Goal: Information Seeking & Learning: Learn about a topic

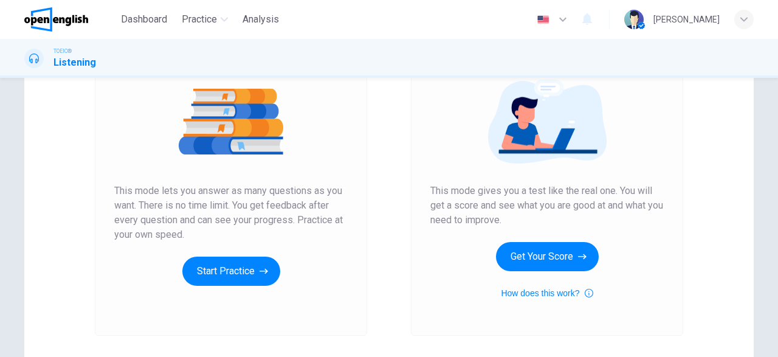
scroll to position [142, 0]
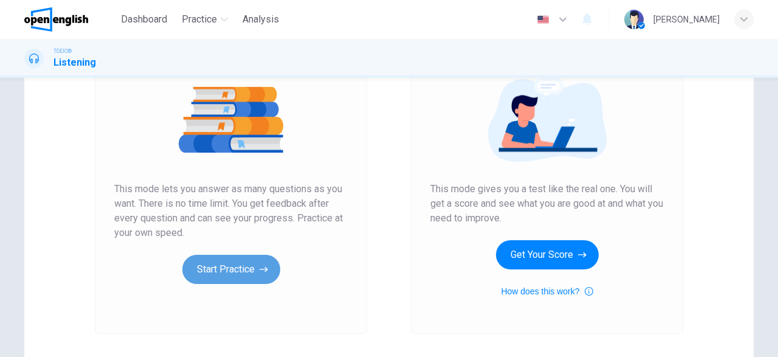
click at [248, 267] on button "Start Practice" at bounding box center [231, 269] width 98 height 29
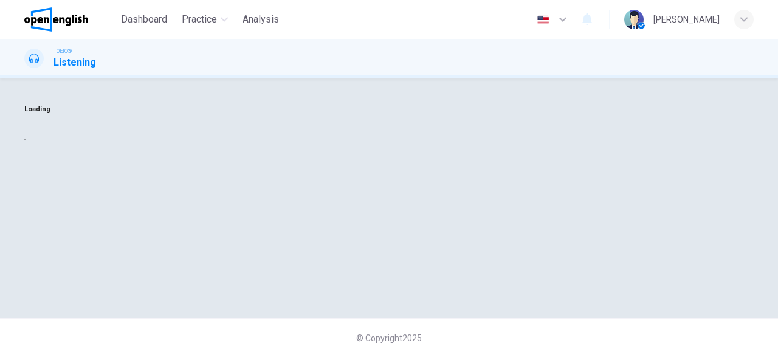
scroll to position [0, 0]
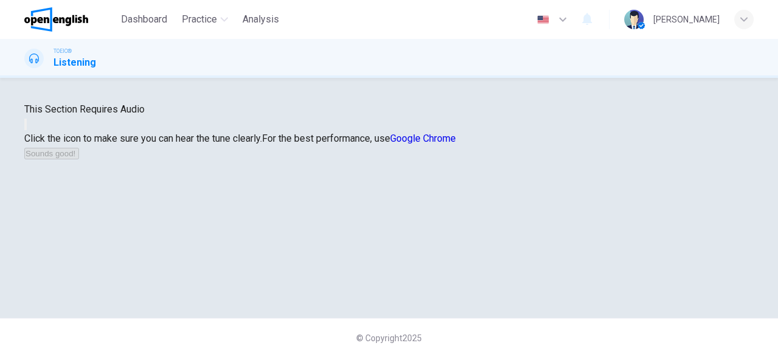
click at [27, 130] on button "button" at bounding box center [25, 124] width 2 height 12
click at [26, 127] on icon "button" at bounding box center [26, 127] width 0 height 0
click at [79, 159] on button "Sounds good!" at bounding box center [51, 154] width 55 height 12
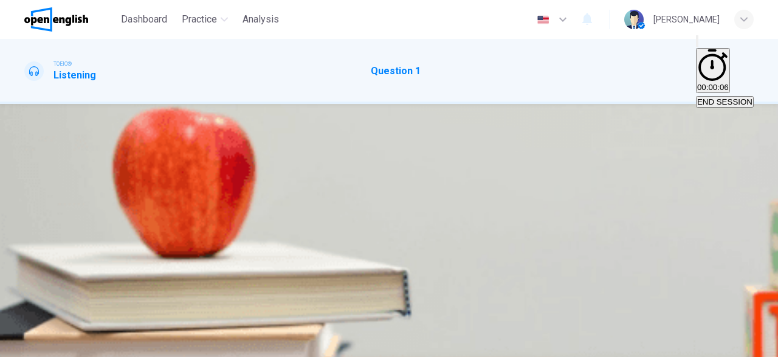
scroll to position [70, 0]
click at [27, 203] on button "button" at bounding box center [25, 209] width 2 height 12
click at [26, 211] on icon "button" at bounding box center [26, 211] width 0 height 0
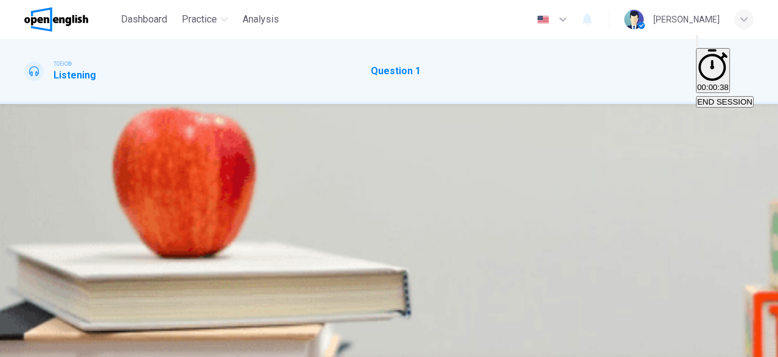
click at [39, 184] on div "B" at bounding box center [35, 179] width 5 height 9
click at [60, 345] on span "SUBMIT" at bounding box center [44, 349] width 30 height 9
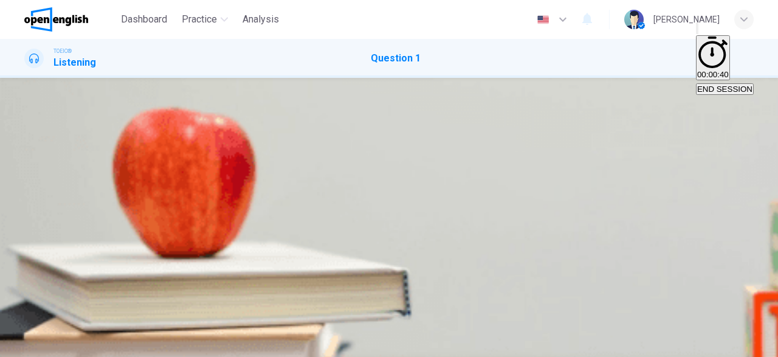
type input "*"
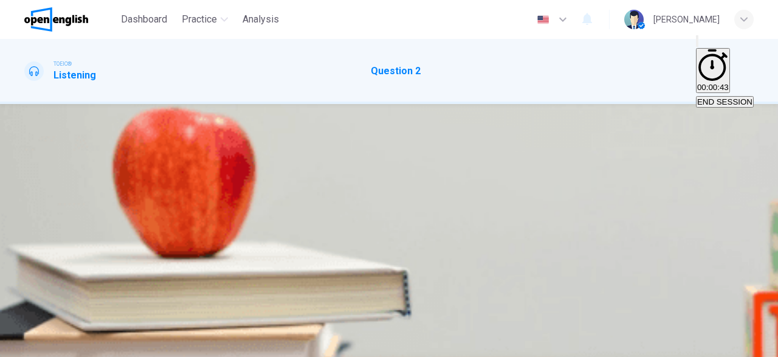
click at [26, 211] on icon "button" at bounding box center [26, 211] width 0 height 0
click at [47, 184] on div "C" at bounding box center [44, 179] width 6 height 9
type input "*"
click at [60, 345] on span "SUBMIT" at bounding box center [44, 349] width 30 height 9
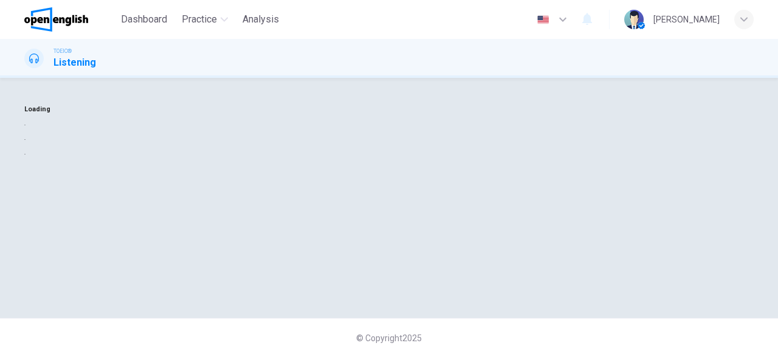
scroll to position [0, 0]
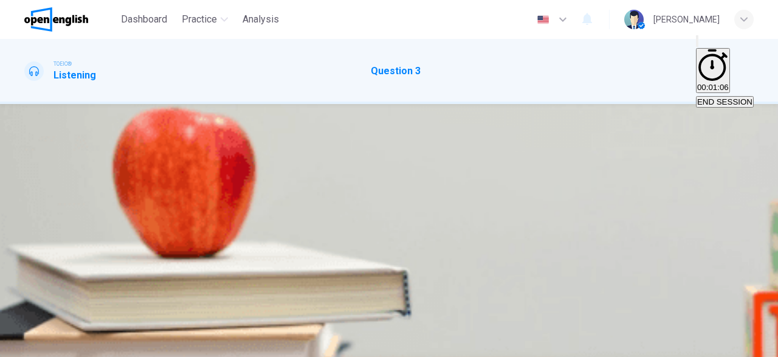
click at [26, 211] on icon "button" at bounding box center [26, 211] width 0 height 0
click at [570, 17] on icon "button" at bounding box center [562, 19] width 15 height 15
type input "**"
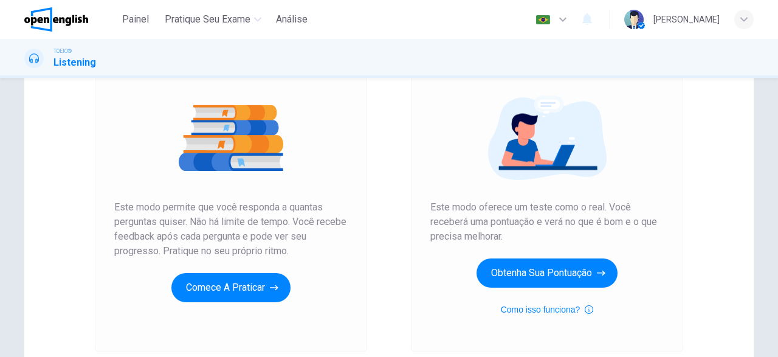
scroll to position [123, 0]
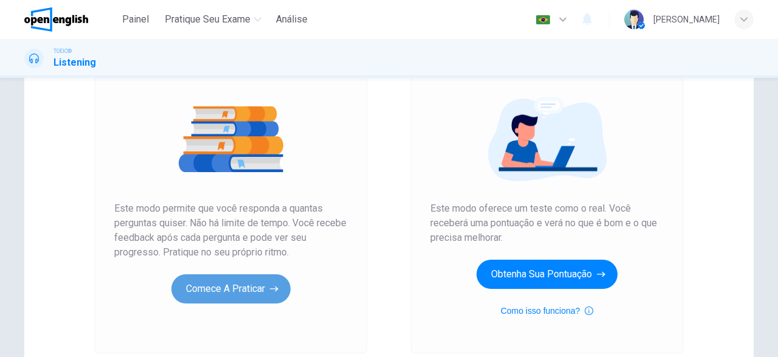
click at [212, 285] on button "Comece a praticar" at bounding box center [230, 288] width 119 height 29
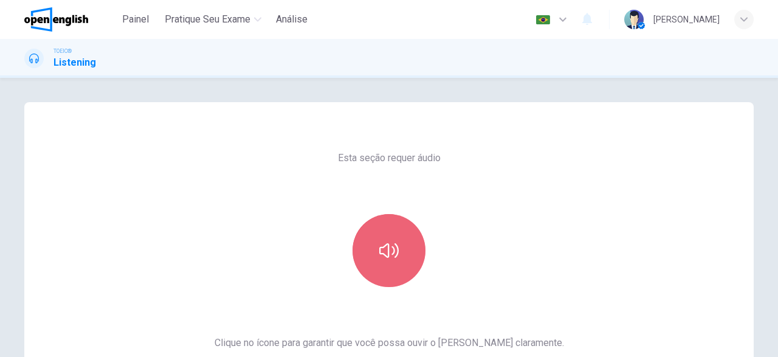
click at [374, 281] on button "button" at bounding box center [388, 250] width 73 height 73
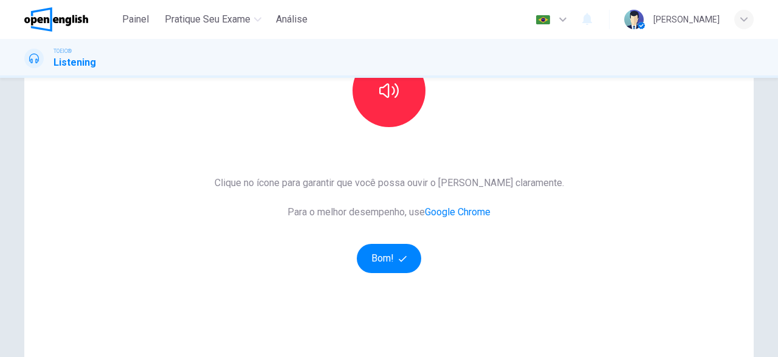
scroll to position [165, 0]
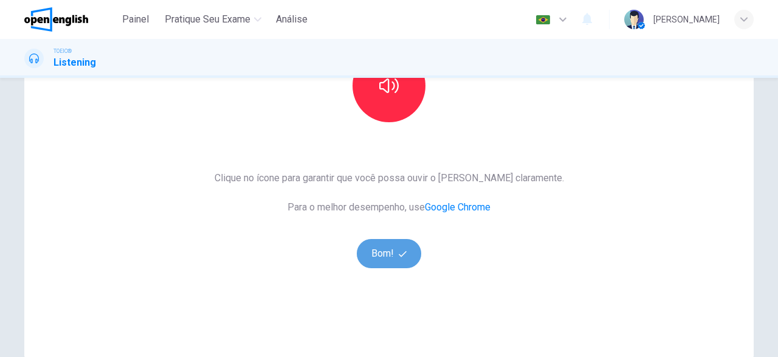
click at [392, 247] on button "Bom!" at bounding box center [389, 253] width 65 height 29
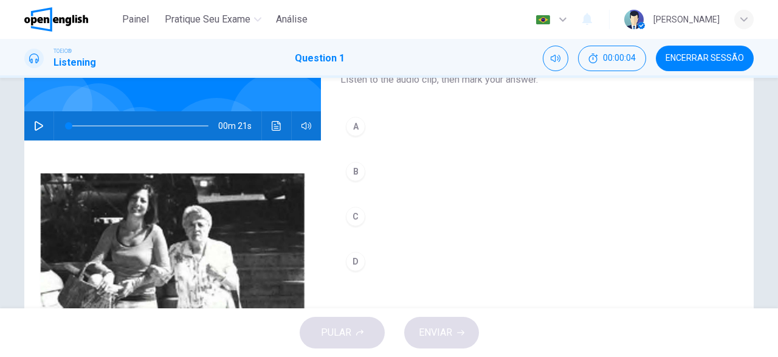
scroll to position [63, 0]
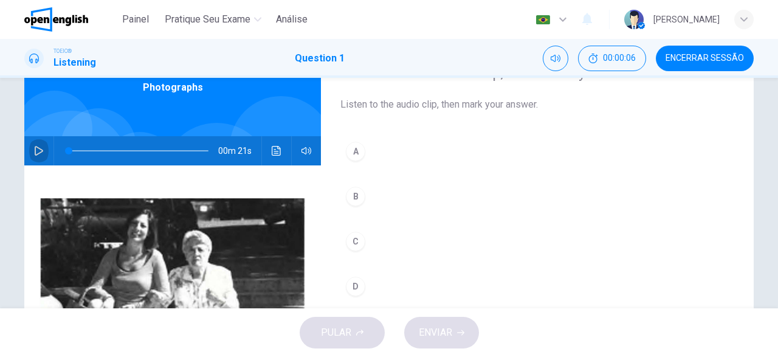
click at [35, 145] on button "button" at bounding box center [38, 150] width 19 height 29
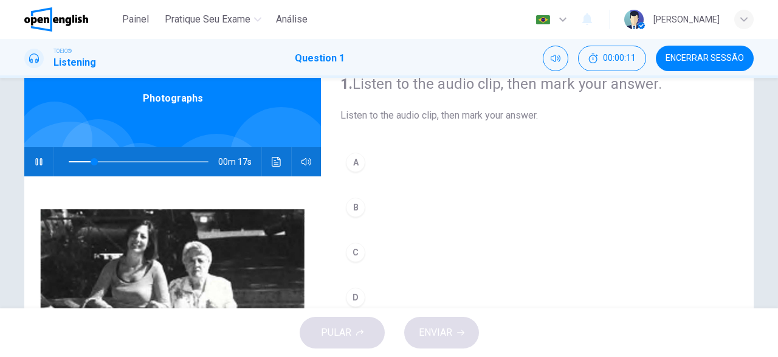
scroll to position [60, 0]
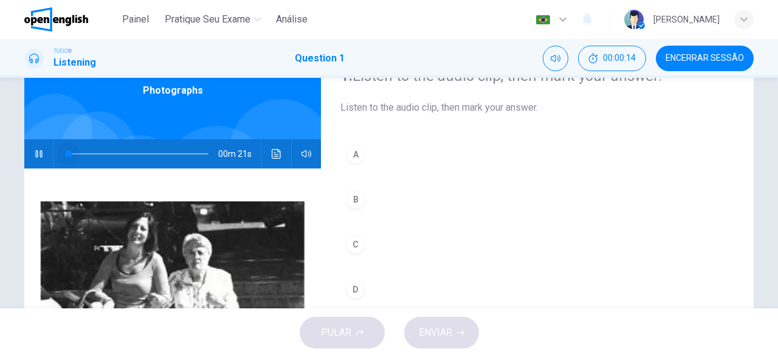
drag, startPoint x: 109, startPoint y: 151, endPoint x: 55, endPoint y: 150, distance: 54.1
click at [55, 151] on div at bounding box center [136, 153] width 164 height 29
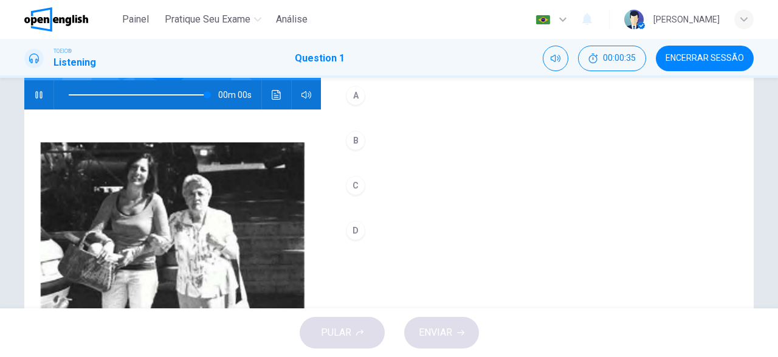
scroll to position [121, 0]
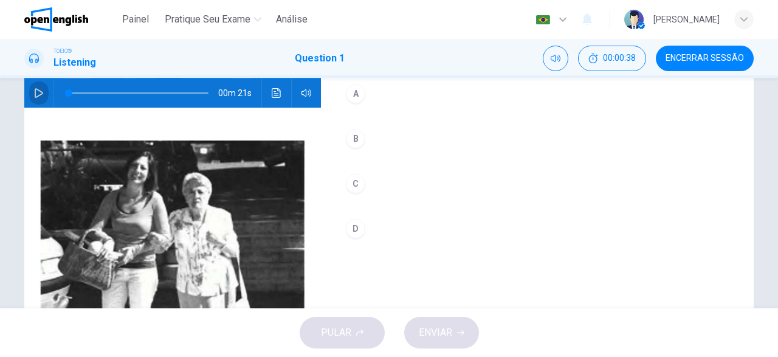
click at [35, 84] on button "button" at bounding box center [38, 92] width 19 height 29
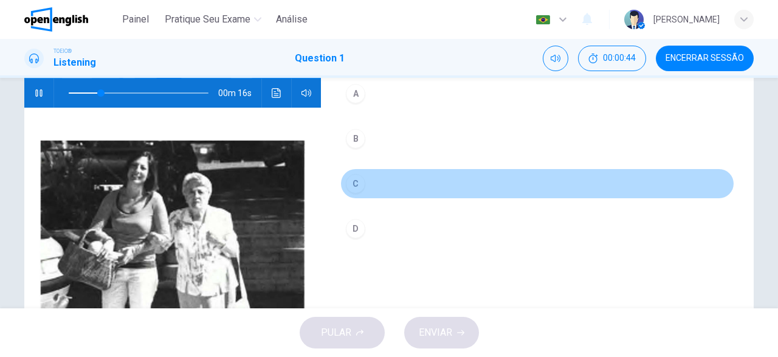
click at [351, 182] on div "C" at bounding box center [355, 183] width 19 height 19
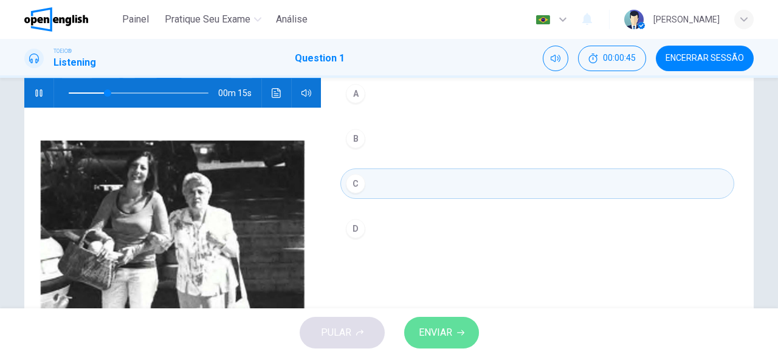
click at [461, 335] on icon "button" at bounding box center [460, 332] width 7 height 7
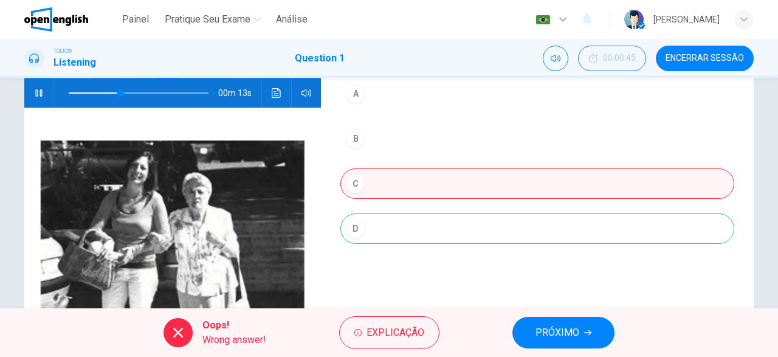
type input "**"
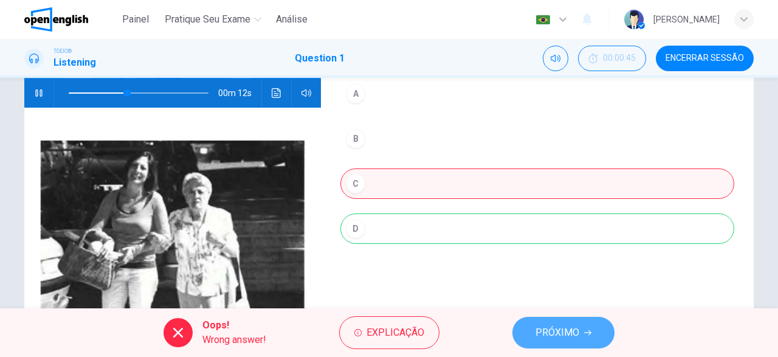
click at [532, 334] on button "PRÓXIMO" at bounding box center [563, 333] width 102 height 32
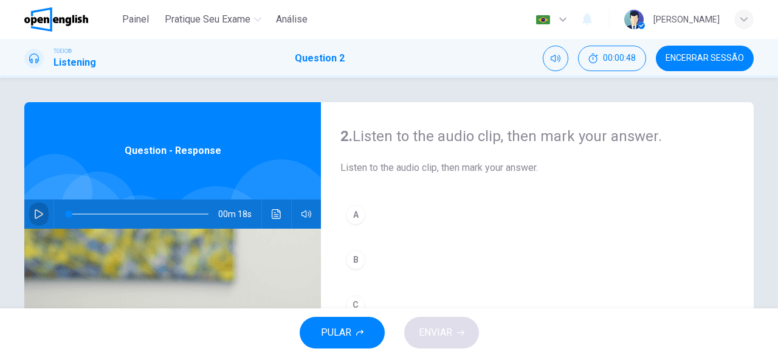
click at [30, 210] on button "button" at bounding box center [38, 213] width 19 height 29
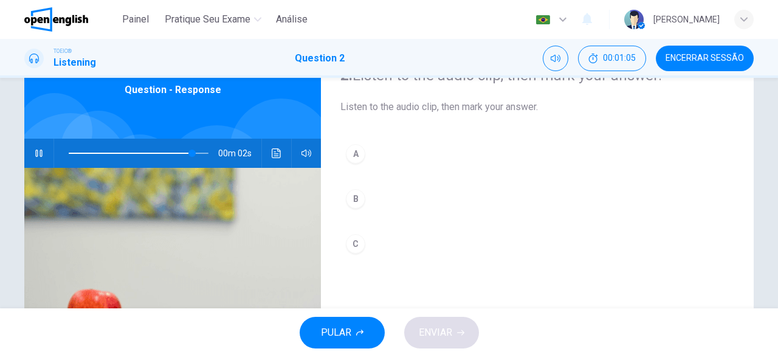
scroll to position [65, 0]
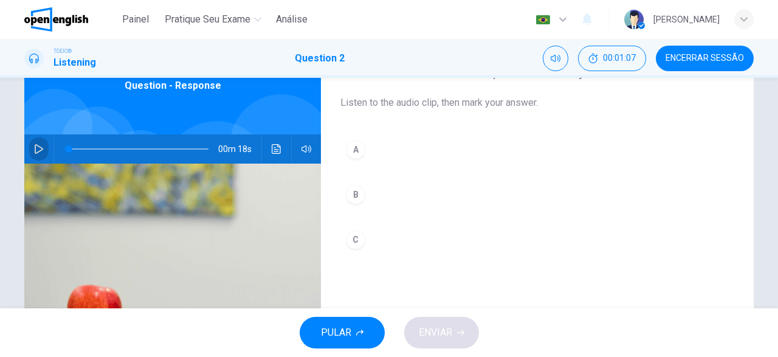
click at [39, 148] on icon "button" at bounding box center [39, 149] width 10 height 10
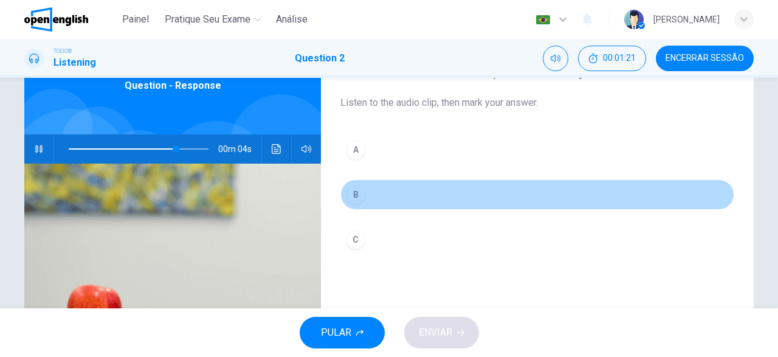
click at [363, 200] on div "B" at bounding box center [355, 194] width 19 height 19
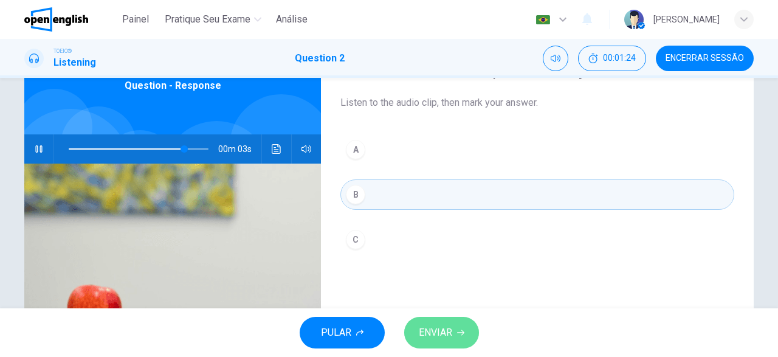
click at [450, 333] on span "ENVIAR" at bounding box center [435, 332] width 33 height 17
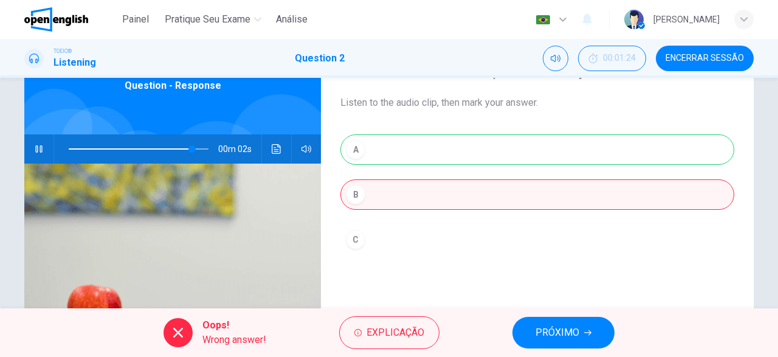
type input "**"
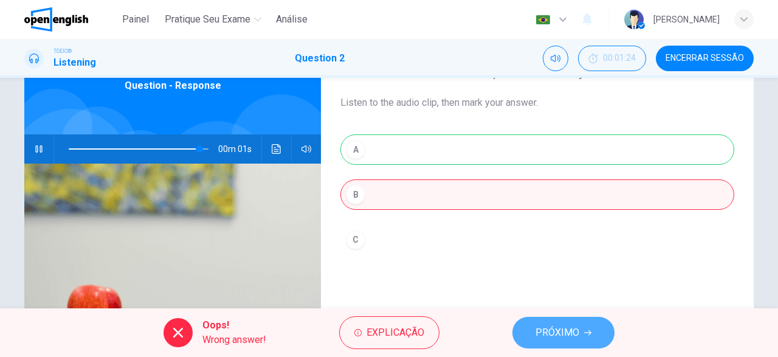
click at [561, 332] on span "PRÓXIMO" at bounding box center [557, 332] width 44 height 17
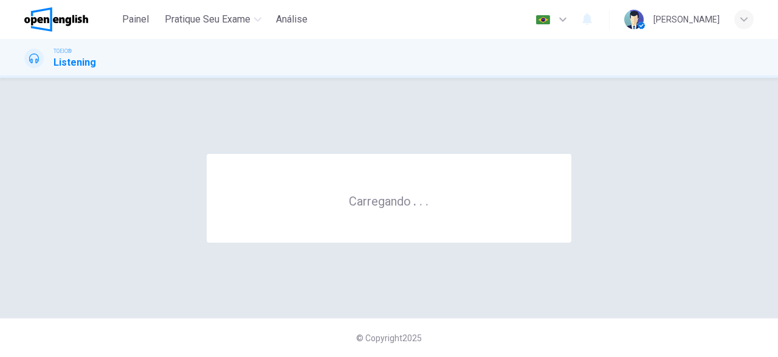
scroll to position [0, 0]
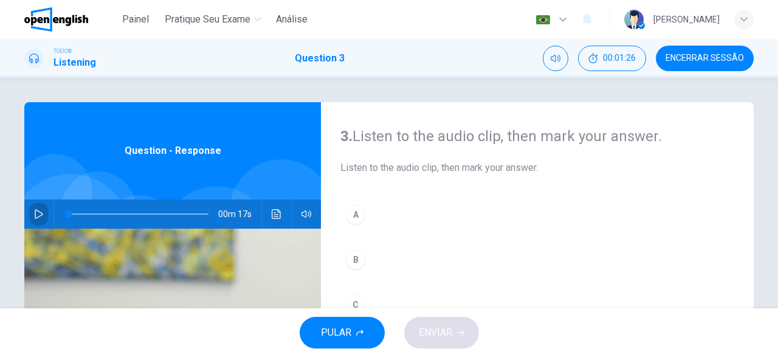
click at [35, 206] on button "button" at bounding box center [38, 213] width 19 height 29
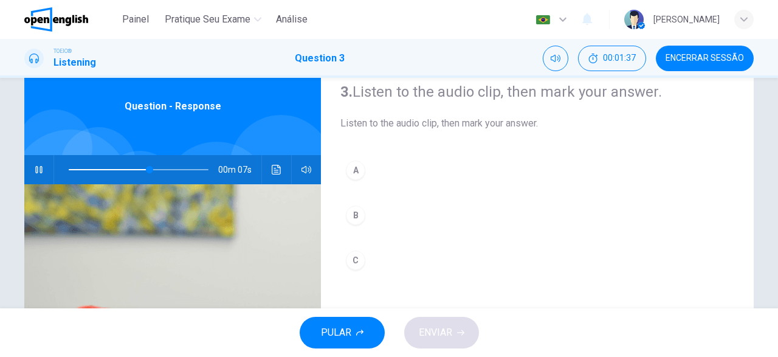
scroll to position [33, 0]
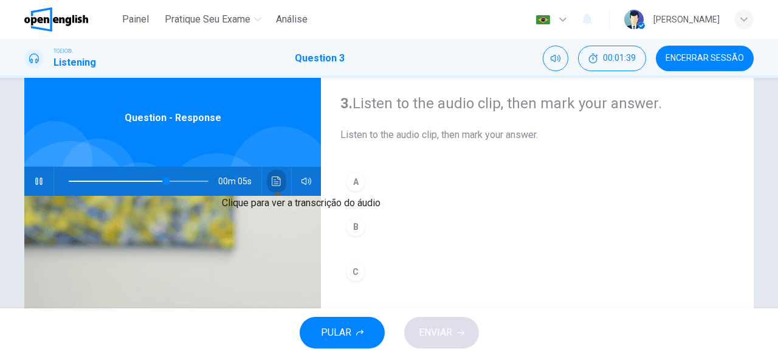
click at [278, 174] on button "Clique para ver a transcrição do áudio" at bounding box center [276, 180] width 19 height 29
type input "*"
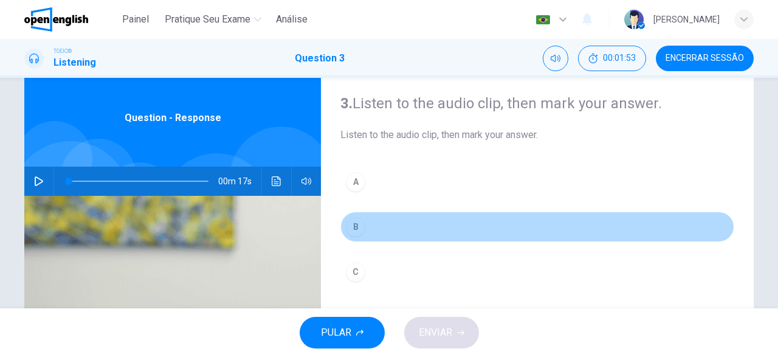
click at [348, 223] on div "B" at bounding box center [355, 226] width 19 height 19
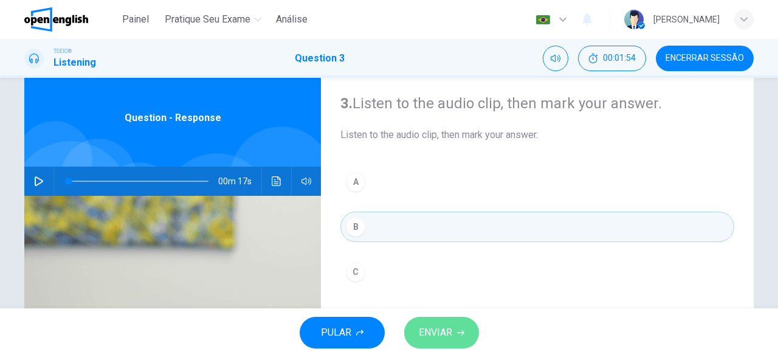
click at [431, 334] on span "ENVIAR" at bounding box center [435, 332] width 33 height 17
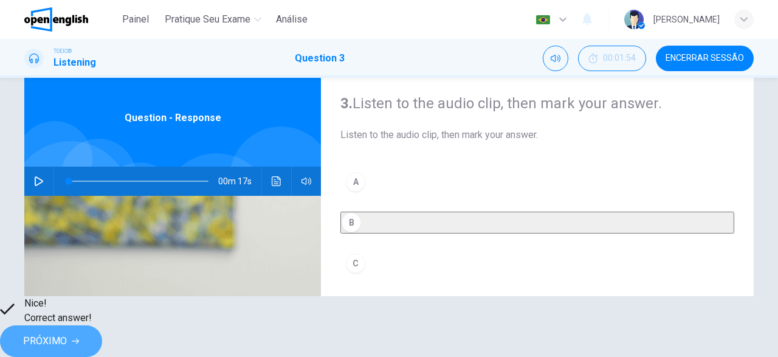
click at [67, 332] on span "PRÓXIMO" at bounding box center [45, 340] width 44 height 17
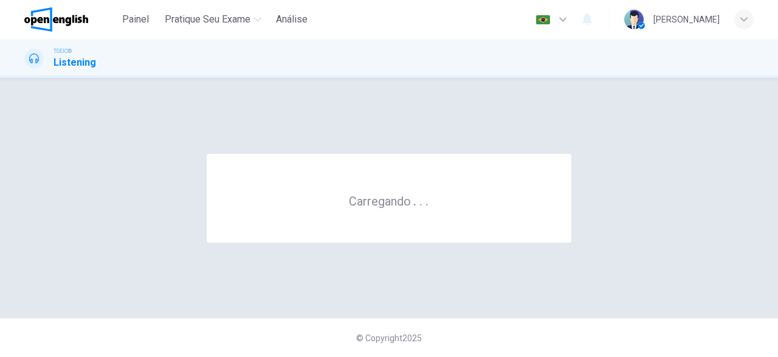
scroll to position [0, 0]
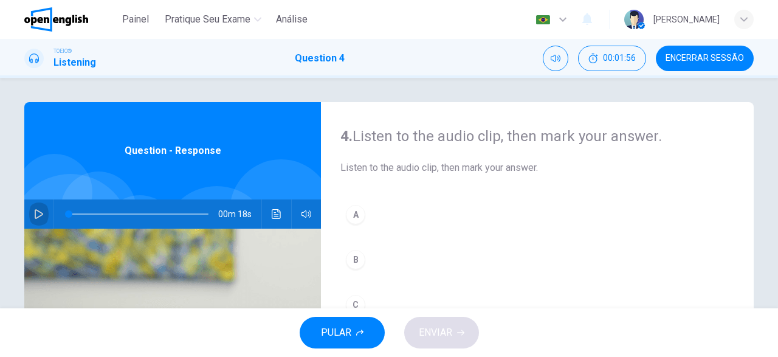
click at [43, 215] on icon "button" at bounding box center [39, 214] width 9 height 10
click at [277, 212] on icon "Clique para ver a transcrição do áudio" at bounding box center [277, 214] width 10 height 10
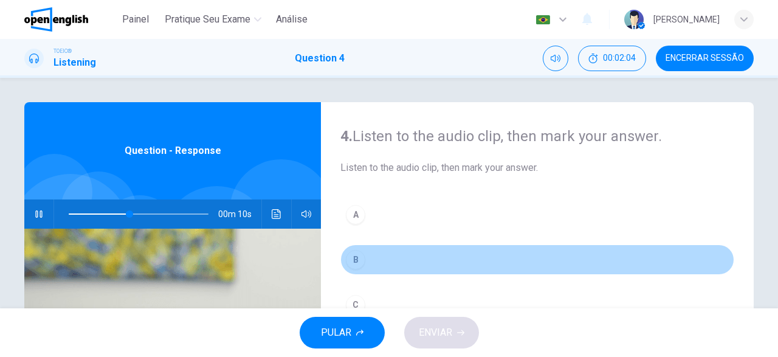
click at [359, 256] on div "B" at bounding box center [355, 259] width 19 height 19
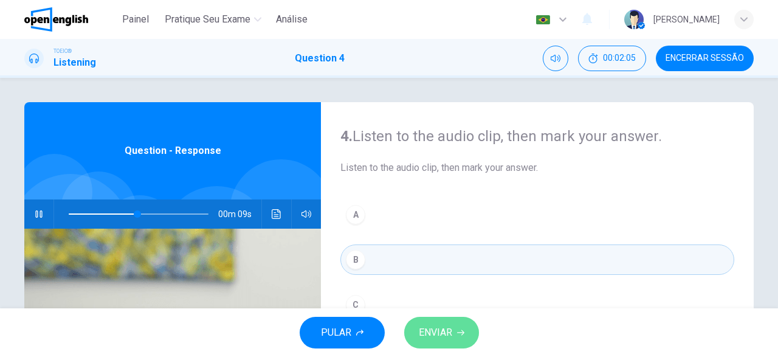
click at [444, 342] on button "ENVIAR" at bounding box center [441, 333] width 75 height 32
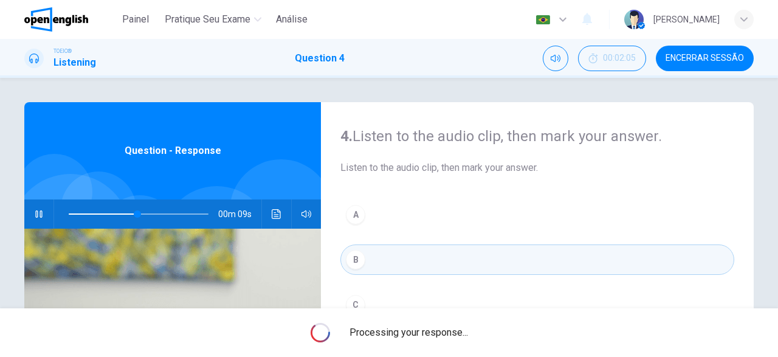
type input "**"
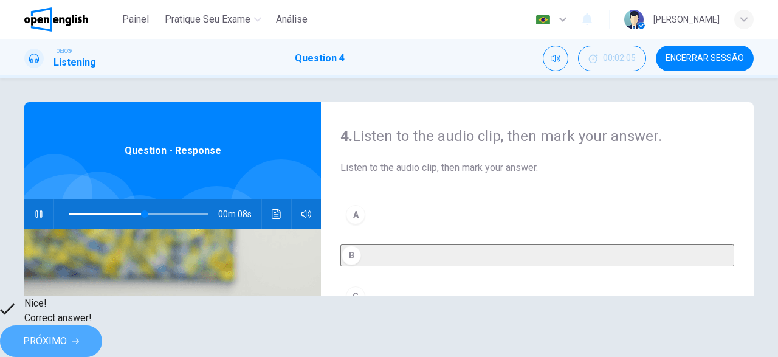
click at [102, 337] on button "PRÓXIMO" at bounding box center [51, 341] width 102 height 32
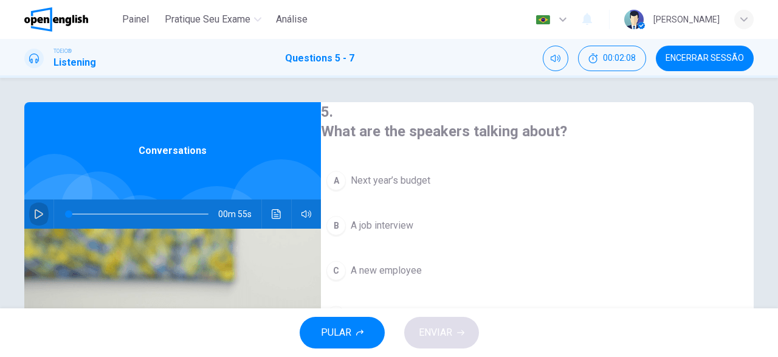
click at [41, 208] on button "button" at bounding box center [38, 213] width 19 height 29
click at [273, 211] on icon "Clique para ver a transcrição do áudio" at bounding box center [277, 214] width 10 height 10
drag, startPoint x: 541, startPoint y: 95, endPoint x: 545, endPoint y: 111, distance: 16.4
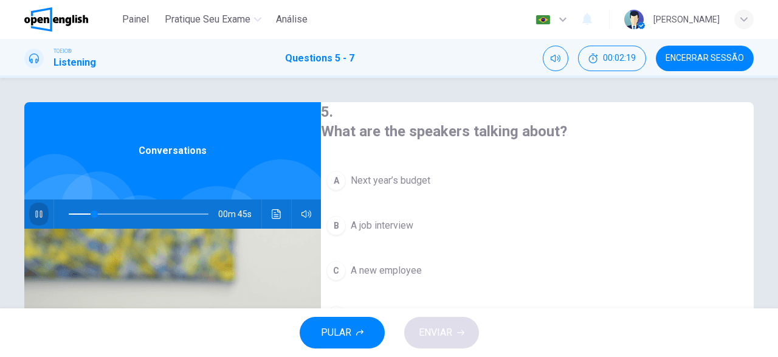
click at [43, 215] on icon "button" at bounding box center [39, 214] width 10 height 10
click at [276, 217] on icon "Clique para ver a transcrição do áudio" at bounding box center [276, 214] width 9 height 10
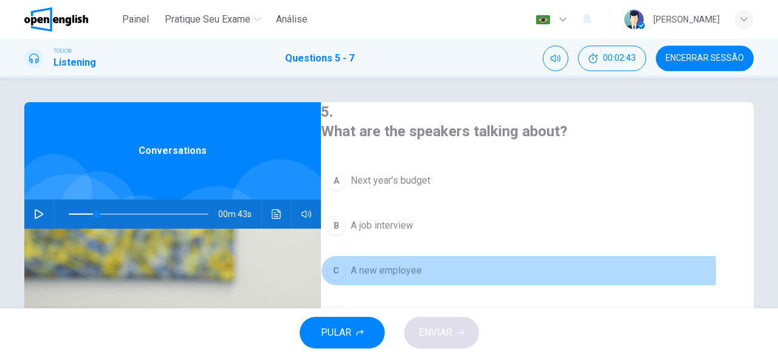
click at [346, 268] on div "C" at bounding box center [335, 270] width 19 height 19
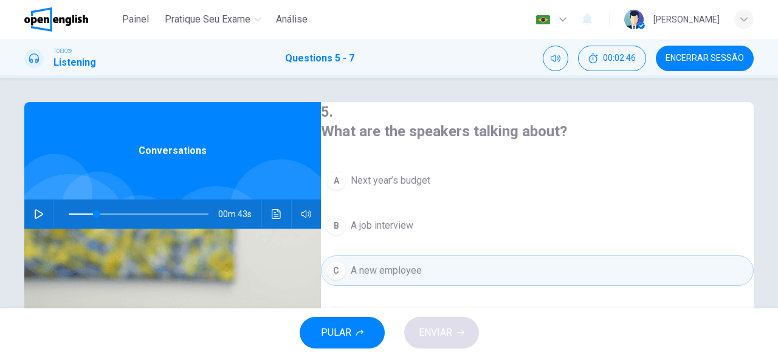
click at [400, 256] on button "C A new employee" at bounding box center [537, 270] width 433 height 30
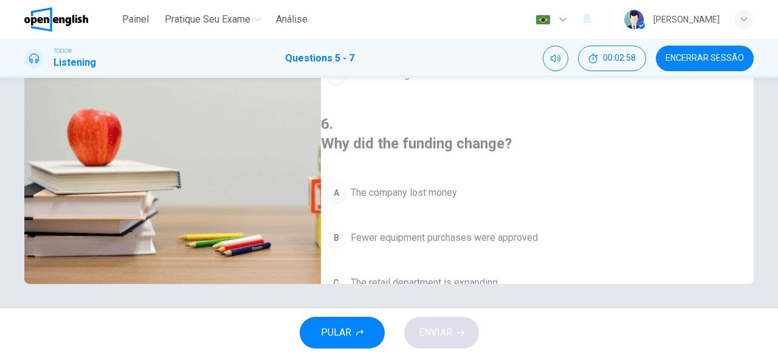
scroll to position [235, 0]
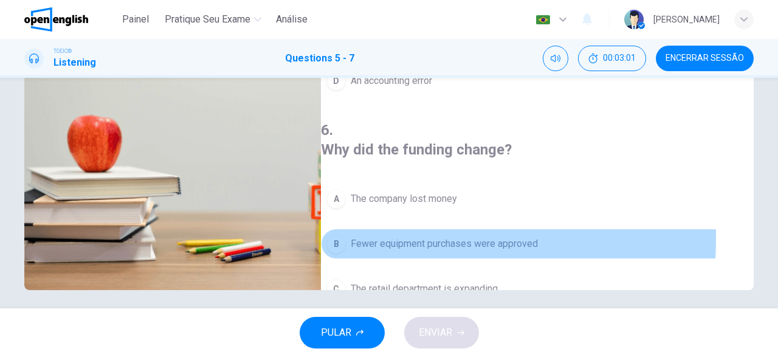
click at [346, 234] on div "B" at bounding box center [335, 243] width 19 height 19
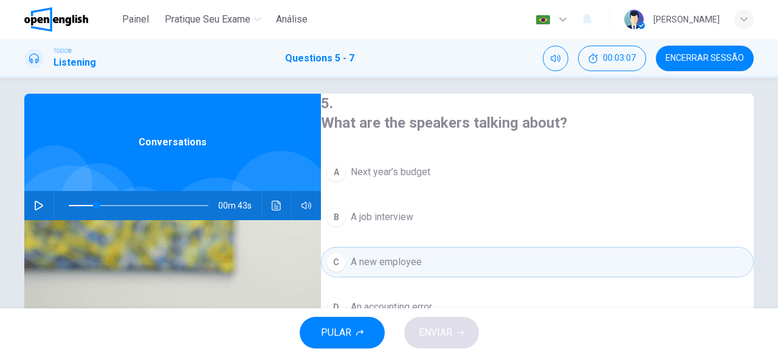
scroll to position [10, 0]
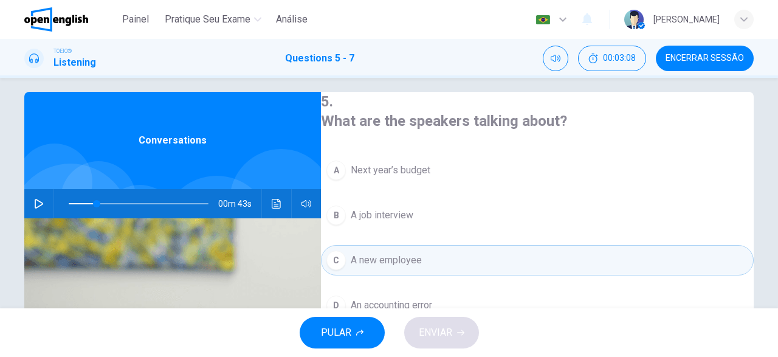
click at [348, 264] on button "C A new employee" at bounding box center [537, 260] width 433 height 30
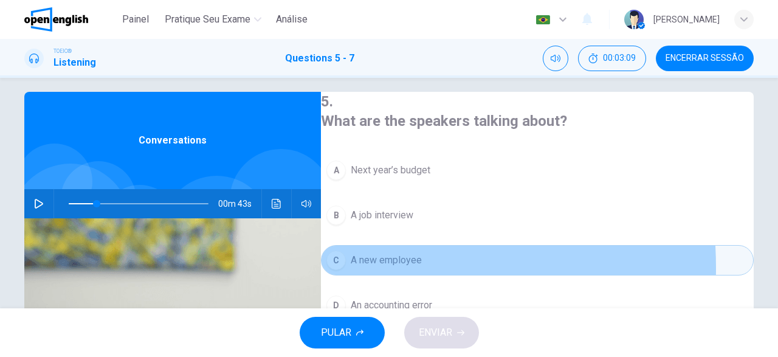
click at [348, 264] on button "C A new employee" at bounding box center [537, 260] width 433 height 30
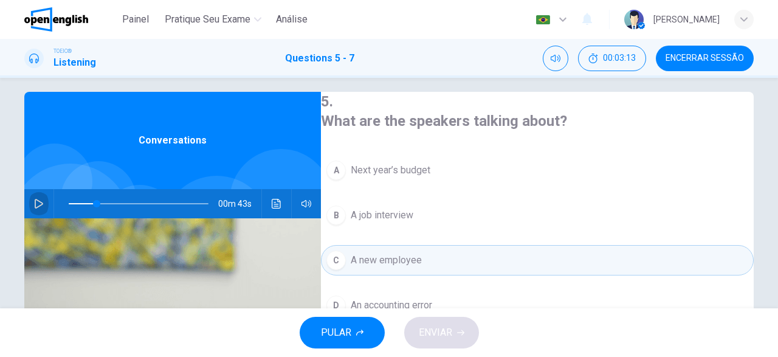
click at [39, 199] on icon "button" at bounding box center [39, 204] width 10 height 10
drag, startPoint x: 98, startPoint y: 204, endPoint x: 193, endPoint y: 210, distance: 95.6
click at [167, 207] on span at bounding box center [163, 203] width 7 height 7
type input "*"
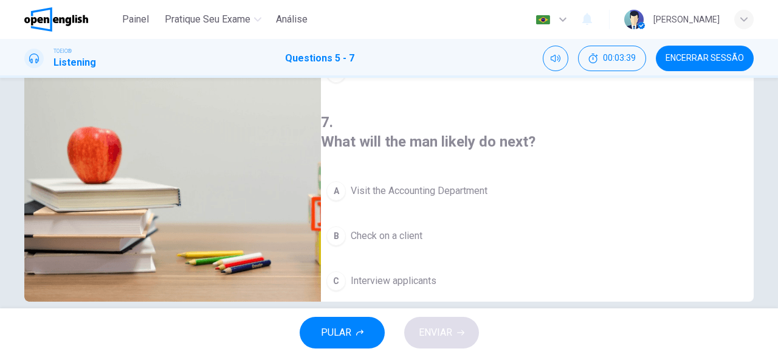
scroll to position [220, 0]
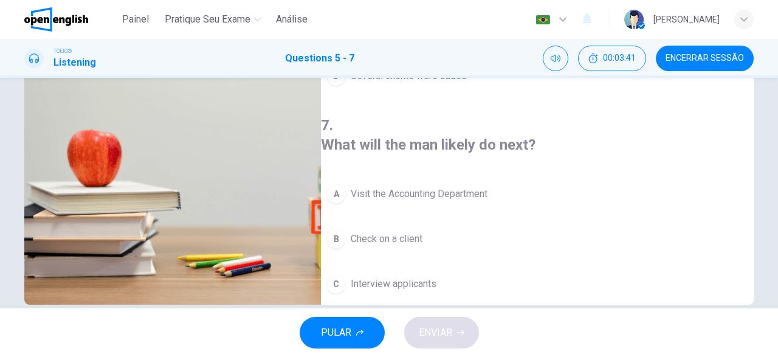
click at [346, 319] on div "D" at bounding box center [335, 328] width 19 height 19
click at [442, 328] on span "ENVIAR" at bounding box center [435, 332] width 33 height 17
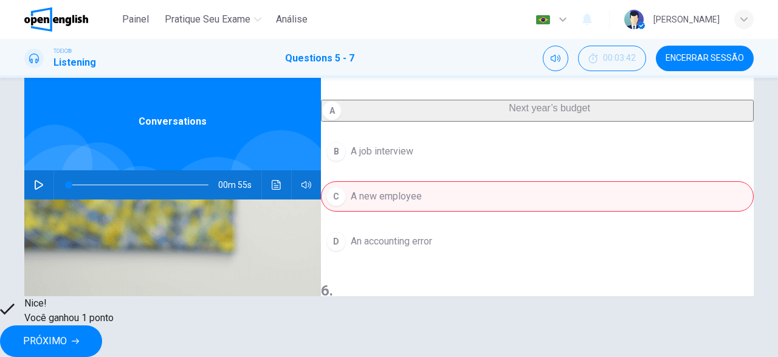
scroll to position [37, 0]
click at [102, 329] on button "PRÓXIMO" at bounding box center [51, 341] width 102 height 32
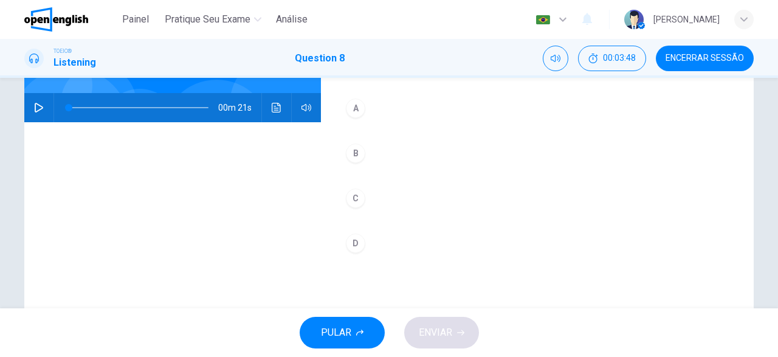
scroll to position [84, 0]
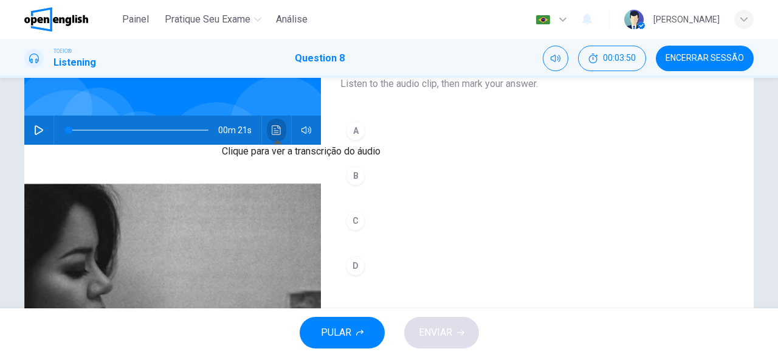
click at [278, 134] on icon "Clique para ver a transcrição do áudio" at bounding box center [276, 130] width 9 height 10
click at [38, 120] on button "button" at bounding box center [38, 129] width 19 height 29
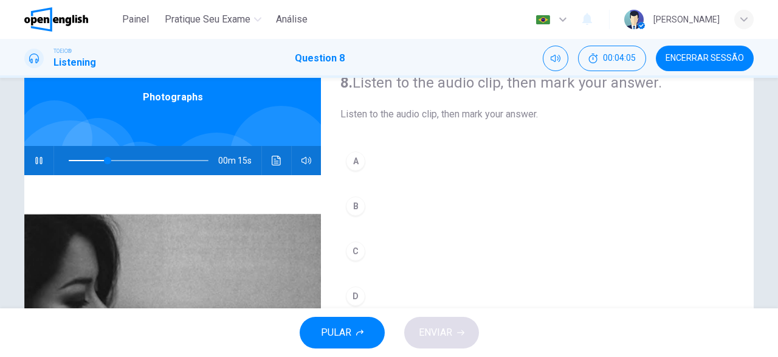
scroll to position [54, 0]
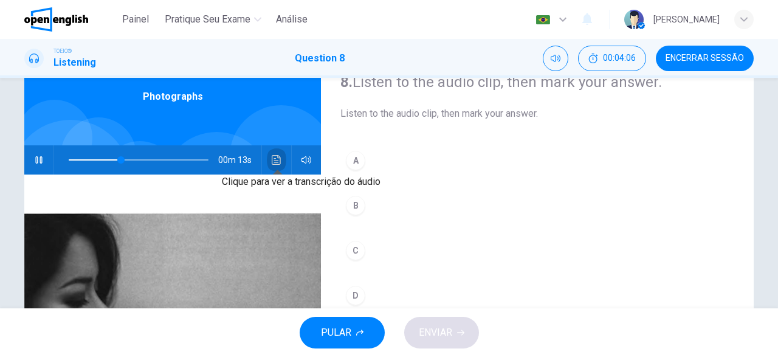
click at [272, 156] on icon "Clique para ver a transcrição do áudio" at bounding box center [276, 160] width 9 height 10
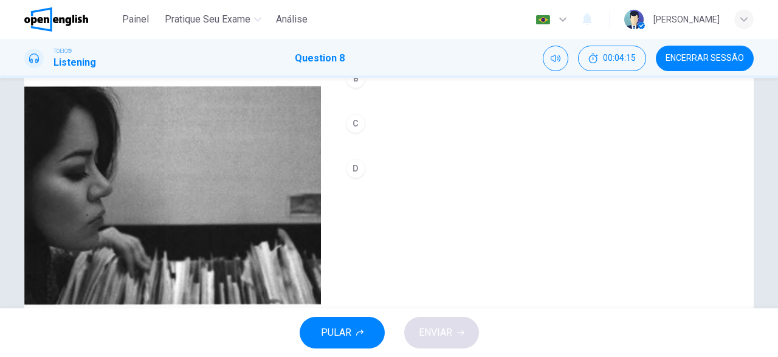
scroll to position [187, 0]
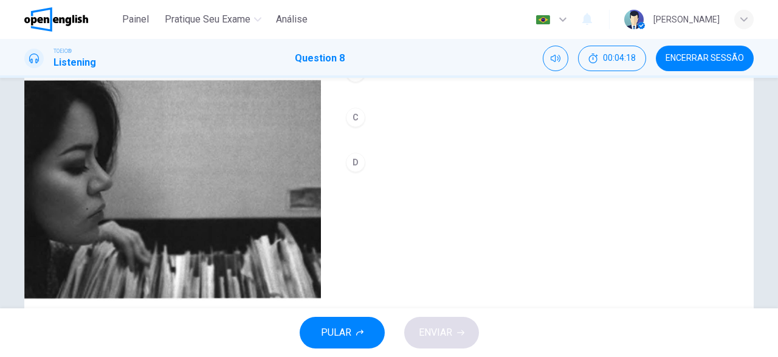
click at [351, 111] on div "C" at bounding box center [355, 117] width 19 height 19
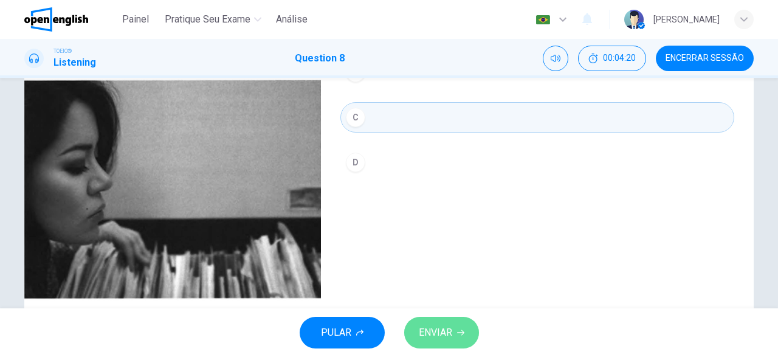
click at [442, 326] on span "ENVIAR" at bounding box center [435, 332] width 33 height 17
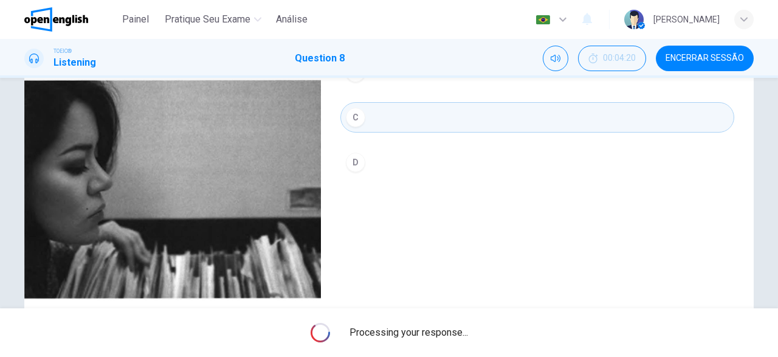
type input "*"
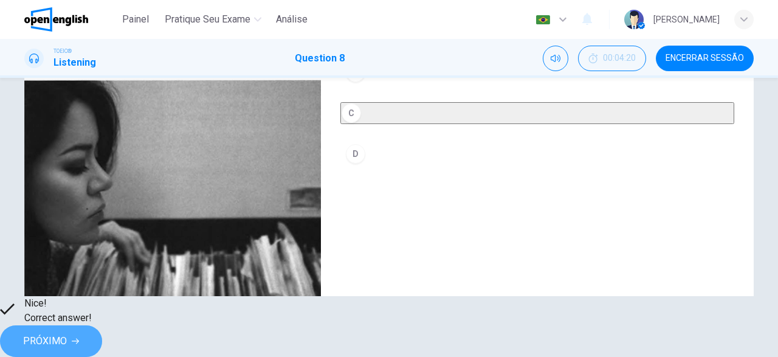
click at [67, 338] on span "PRÓXIMO" at bounding box center [45, 340] width 44 height 17
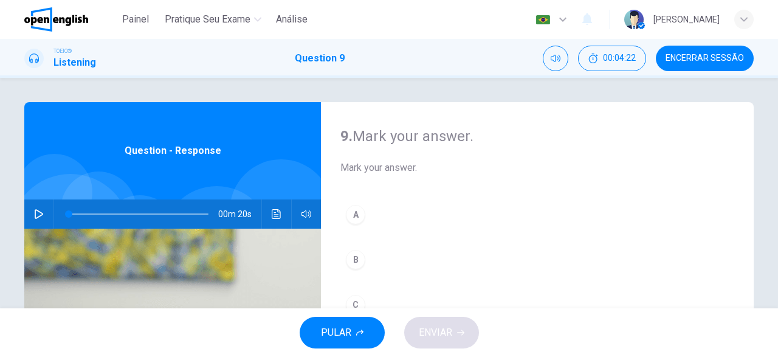
click at [288, 213] on div "00m 20s" at bounding box center [172, 213] width 297 height 29
click at [279, 213] on icon "Clique para ver a transcrição do áudio" at bounding box center [277, 214] width 10 height 10
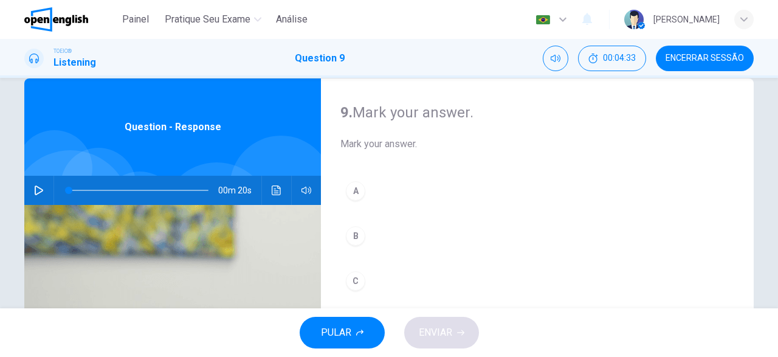
scroll to position [5, 0]
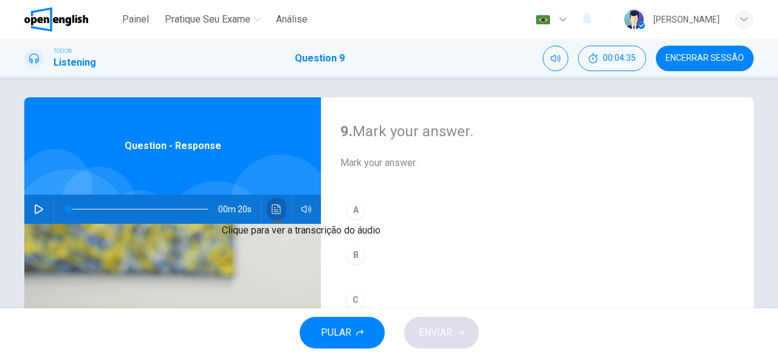
click at [277, 207] on icon "Clique para ver a transcrição do áudio" at bounding box center [277, 209] width 10 height 10
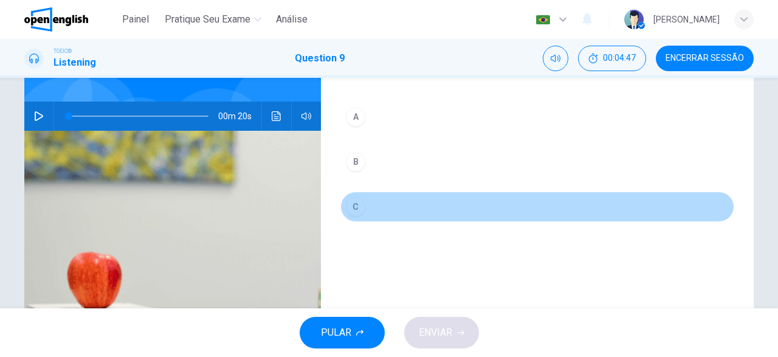
click at [357, 197] on div "C" at bounding box center [355, 206] width 19 height 19
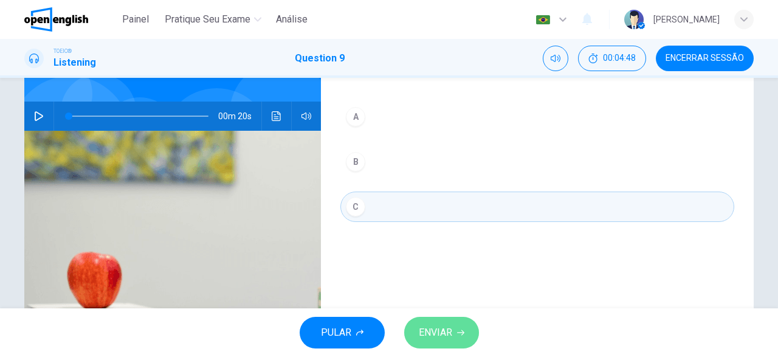
click at [436, 318] on button "ENVIAR" at bounding box center [441, 333] width 75 height 32
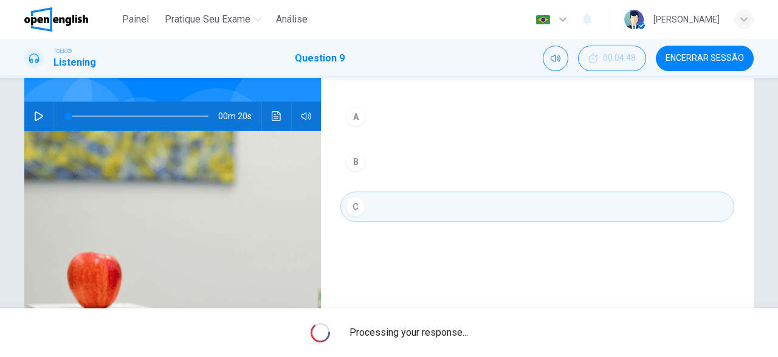
click at [436, 318] on div "Processing your response..." at bounding box center [389, 332] width 778 height 49
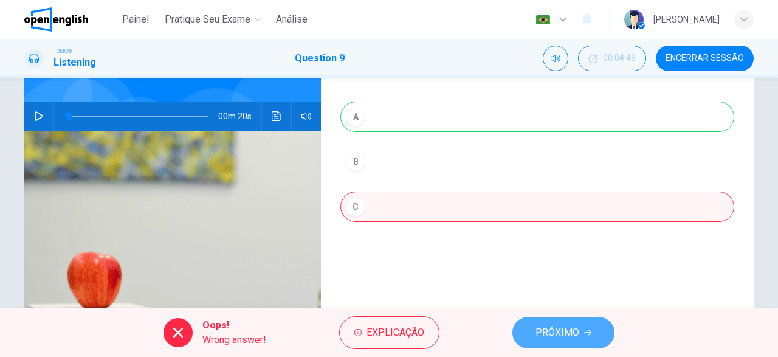
click at [518, 335] on button "PRÓXIMO" at bounding box center [563, 333] width 102 height 32
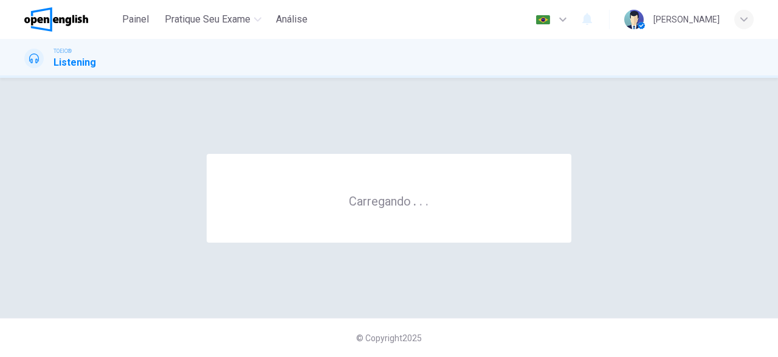
scroll to position [0, 0]
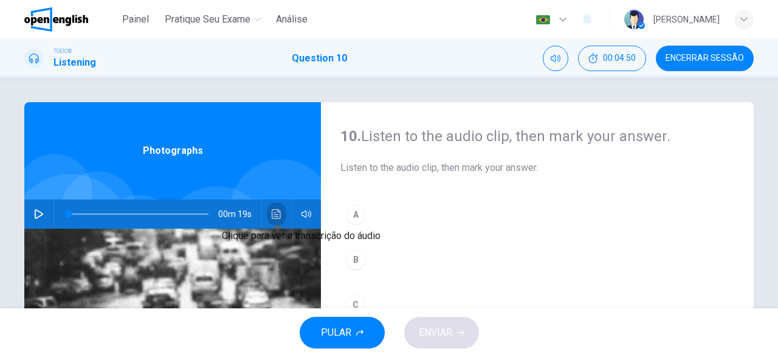
click at [276, 210] on icon "Clique para ver a transcrição do áudio" at bounding box center [277, 214] width 10 height 10
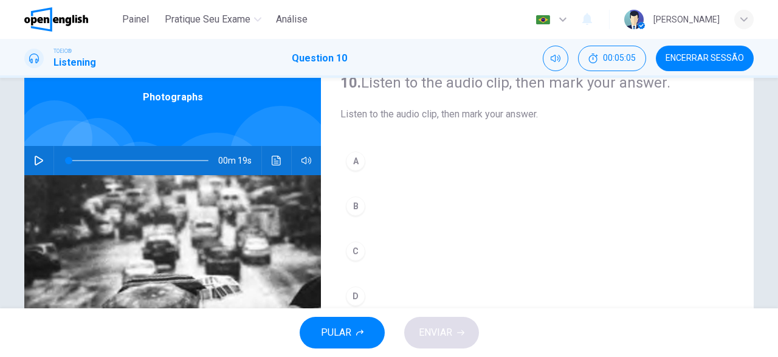
scroll to position [55, 0]
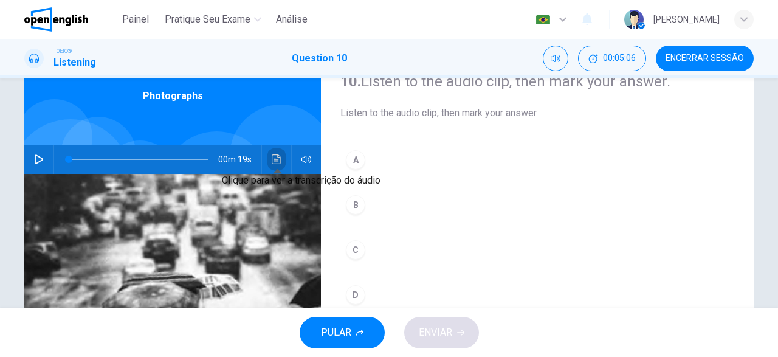
click at [281, 148] on button "Clique para ver a transcrição do áudio" at bounding box center [276, 159] width 19 height 29
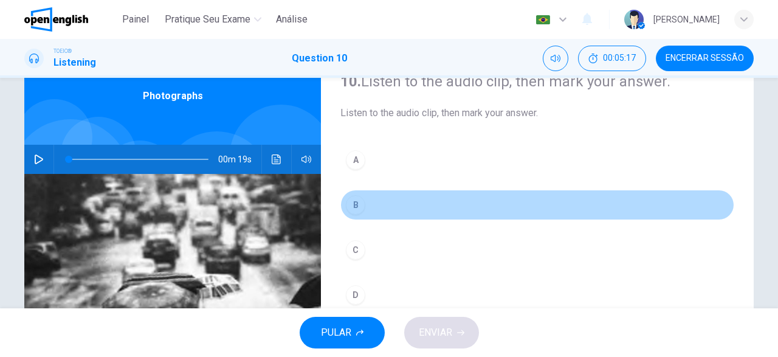
click at [357, 204] on div "B" at bounding box center [355, 204] width 19 height 19
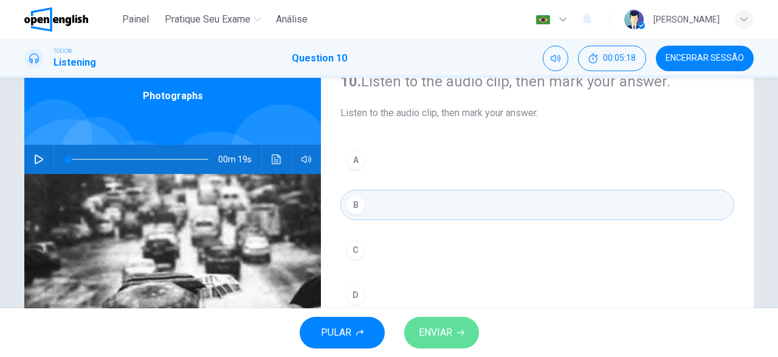
click at [436, 329] on span "ENVIAR" at bounding box center [435, 332] width 33 height 17
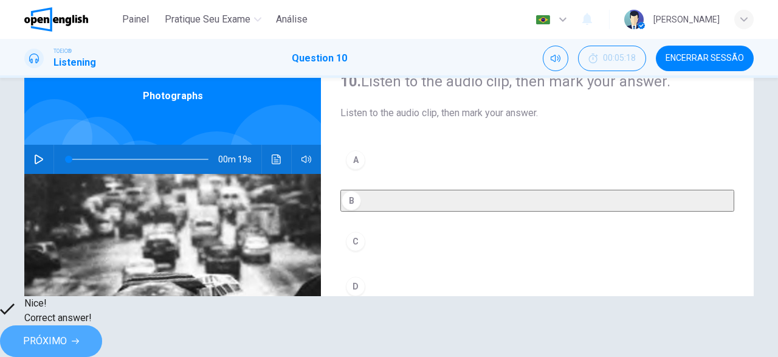
click at [67, 334] on span "PRÓXIMO" at bounding box center [45, 340] width 44 height 17
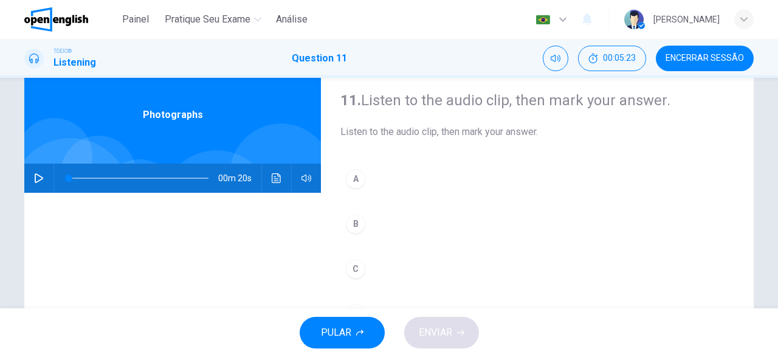
scroll to position [23, 0]
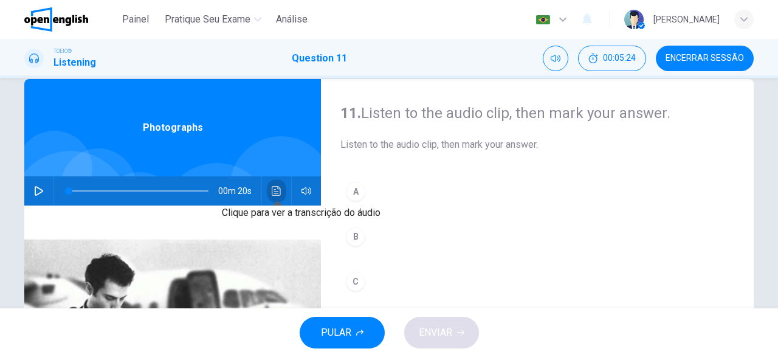
click at [270, 193] on button "Clique para ver a transcrição do áudio" at bounding box center [276, 190] width 19 height 29
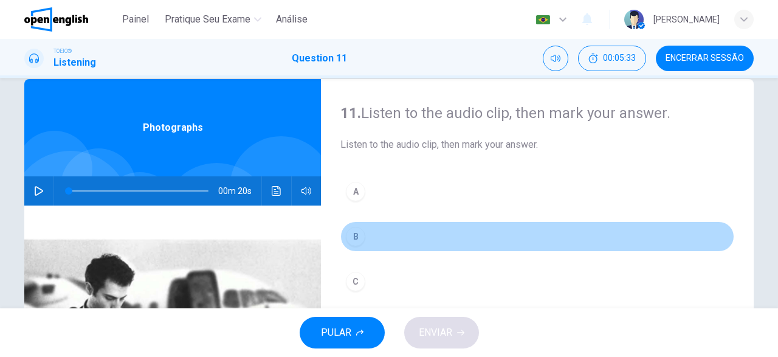
click at [357, 236] on div "B" at bounding box center [355, 236] width 19 height 19
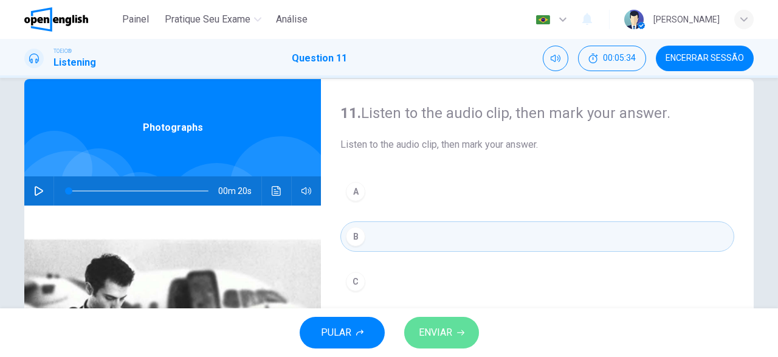
click at [441, 334] on span "ENVIAR" at bounding box center [435, 332] width 33 height 17
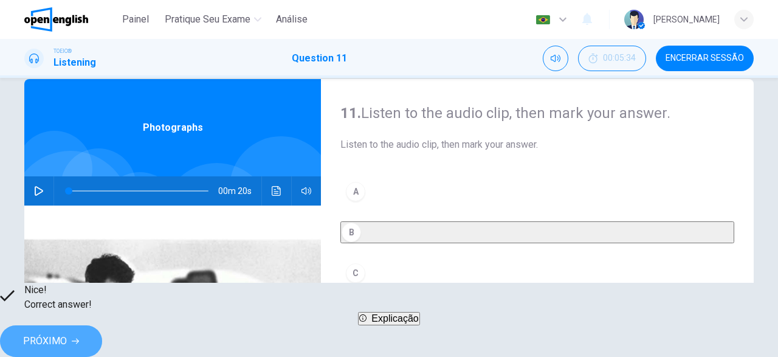
click at [102, 338] on button "PRÓXIMO" at bounding box center [51, 341] width 102 height 32
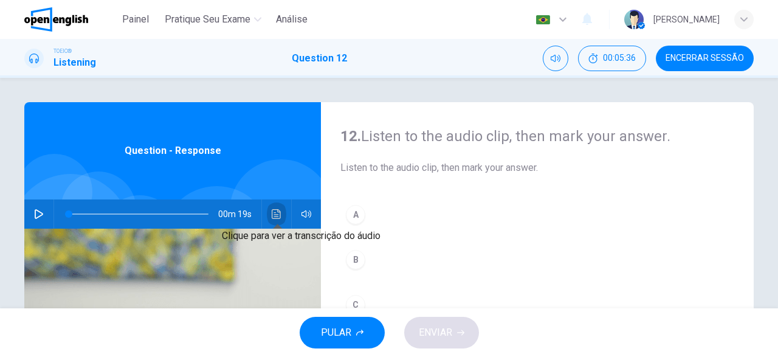
click at [272, 222] on button "Clique para ver a transcrição do áudio" at bounding box center [276, 213] width 19 height 29
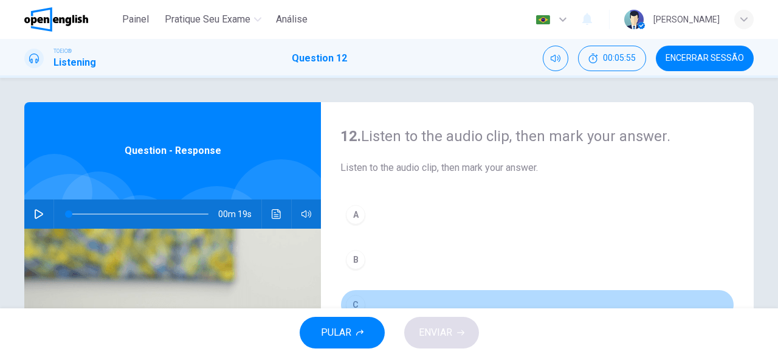
click at [355, 297] on div "C" at bounding box center [355, 304] width 19 height 19
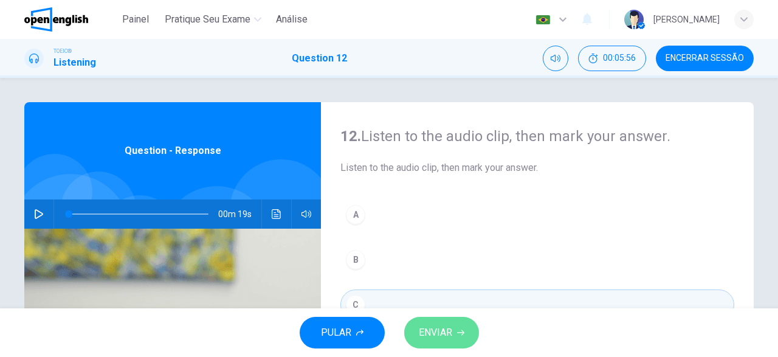
click at [457, 335] on icon "button" at bounding box center [460, 332] width 7 height 7
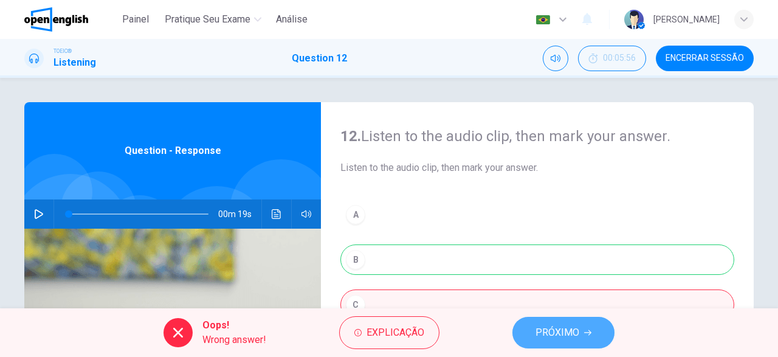
click at [546, 327] on span "PRÓXIMO" at bounding box center [557, 332] width 44 height 17
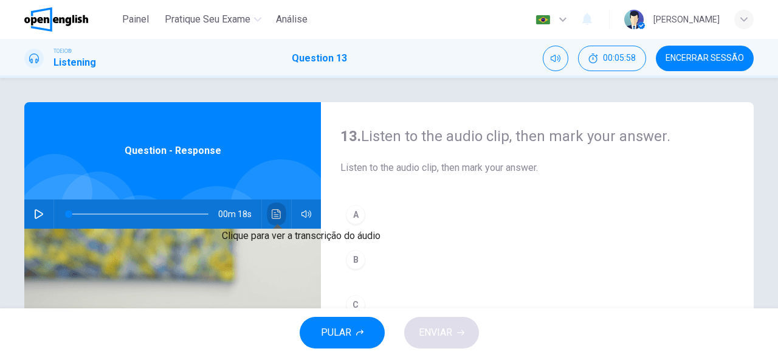
click at [276, 221] on button "Clique para ver a transcrição do áudio" at bounding box center [276, 213] width 19 height 29
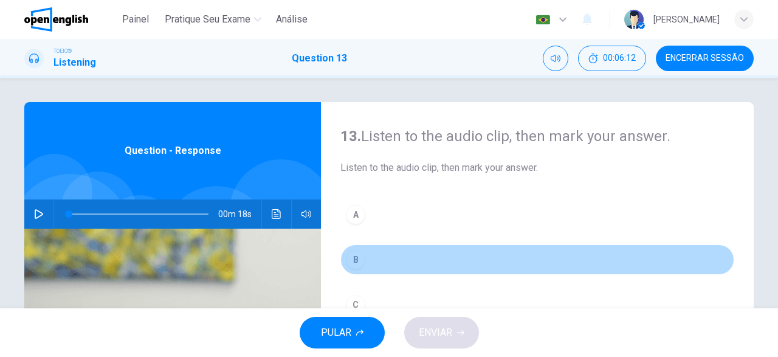
click at [352, 266] on div "B" at bounding box center [355, 259] width 19 height 19
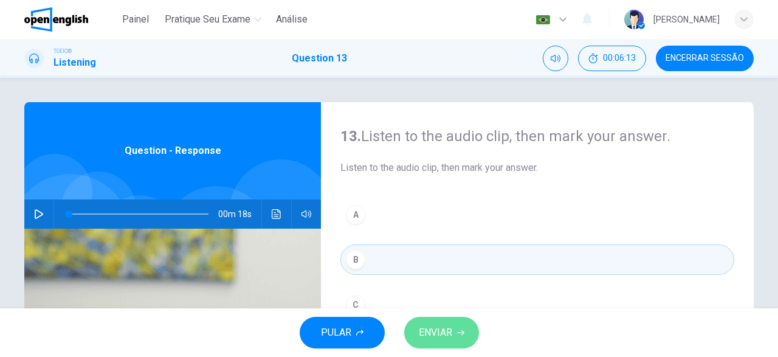
click at [436, 340] on span "ENVIAR" at bounding box center [435, 332] width 33 height 17
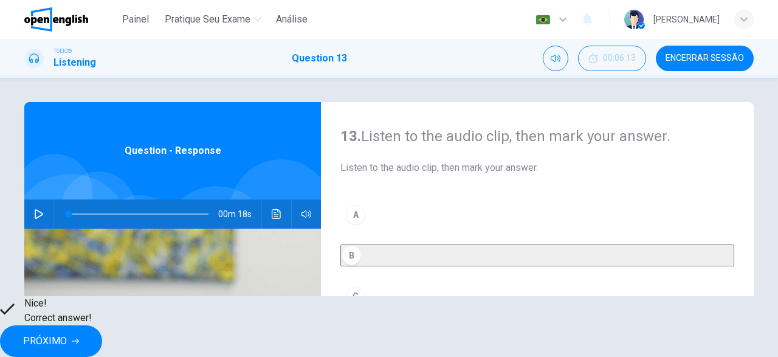
click at [102, 342] on button "PRÓXIMO" at bounding box center [51, 341] width 102 height 32
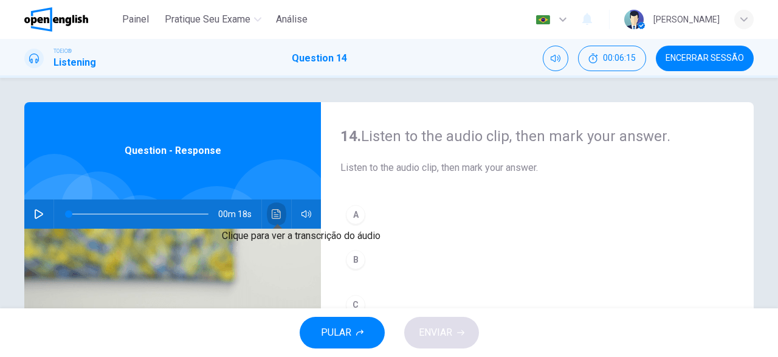
click at [277, 210] on icon "Clique para ver a transcrição do áudio" at bounding box center [277, 214] width 10 height 10
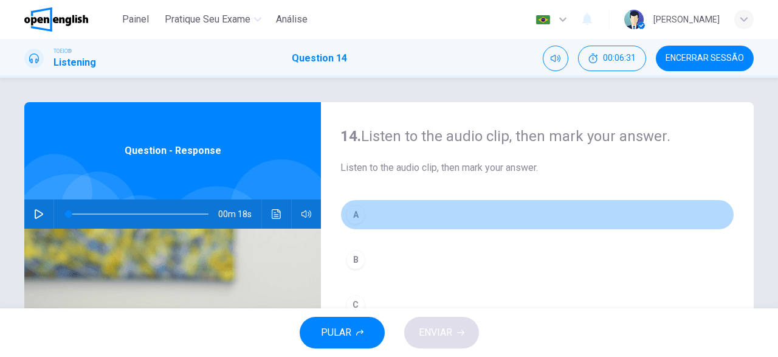
click at [354, 221] on div "A" at bounding box center [355, 214] width 19 height 19
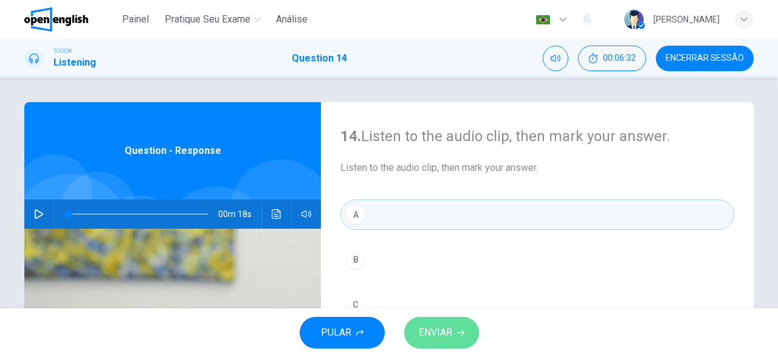
click at [417, 327] on button "ENVIAR" at bounding box center [441, 333] width 75 height 32
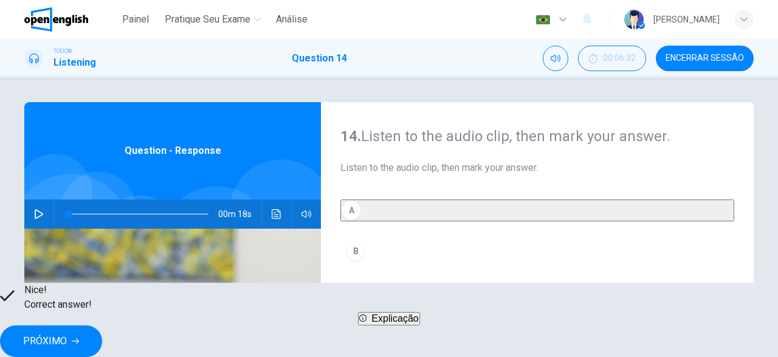
click at [67, 337] on span "PRÓXIMO" at bounding box center [45, 340] width 44 height 17
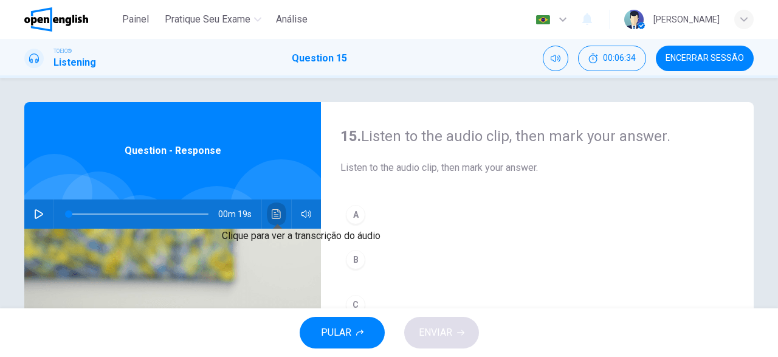
click at [276, 210] on icon "Clique para ver a transcrição do áudio" at bounding box center [276, 214] width 9 height 10
click at [349, 356] on div at bounding box center [389, 357] width 778 height 0
click at [280, 209] on icon "Clique para ver a transcrição do áudio" at bounding box center [277, 214] width 10 height 10
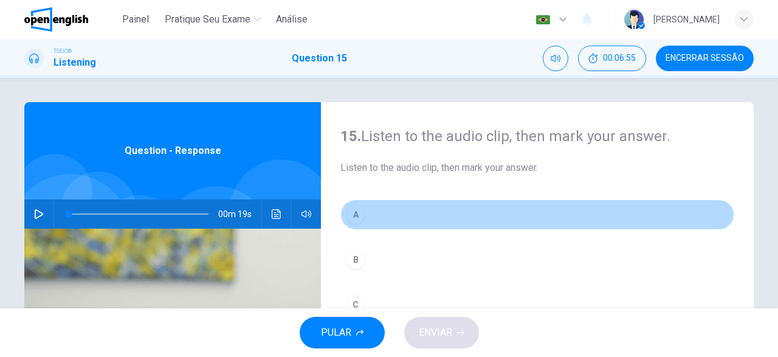
click at [358, 208] on div "A" at bounding box center [355, 214] width 19 height 19
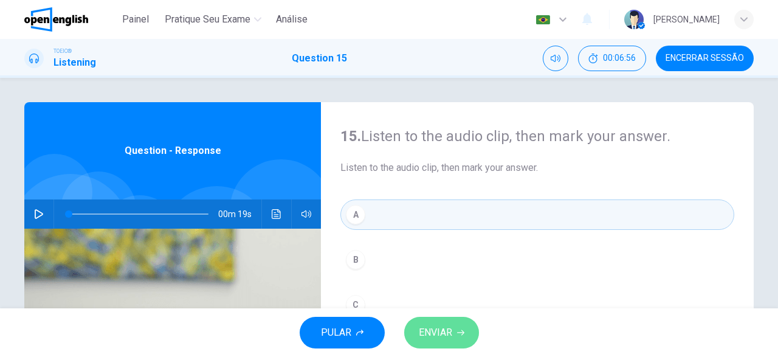
click at [432, 331] on span "ENVIAR" at bounding box center [435, 332] width 33 height 17
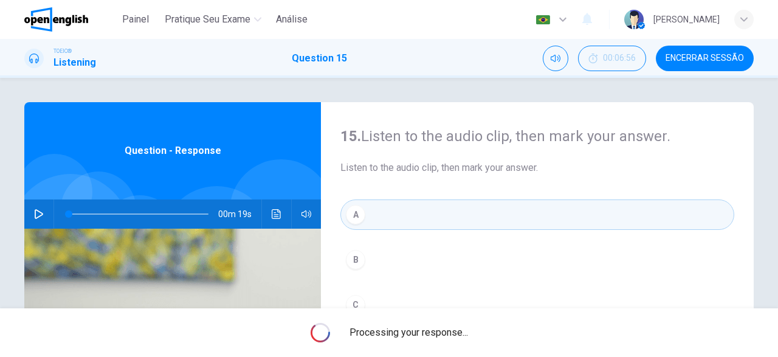
click at [432, 331] on span "Processing your response..." at bounding box center [408, 332] width 118 height 15
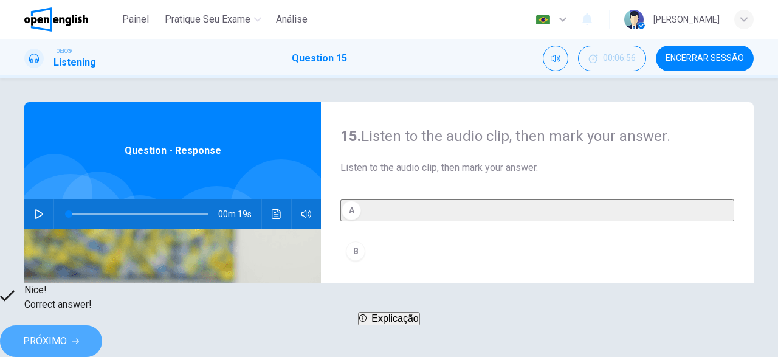
click at [102, 332] on button "PRÓXIMO" at bounding box center [51, 341] width 102 height 32
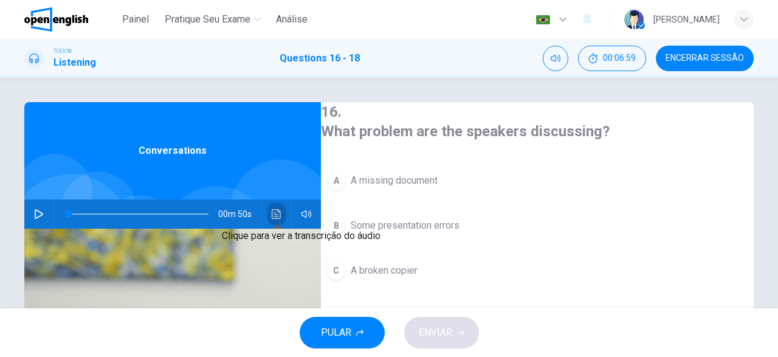
click at [278, 212] on icon "Clique para ver a transcrição do áudio" at bounding box center [277, 214] width 10 height 10
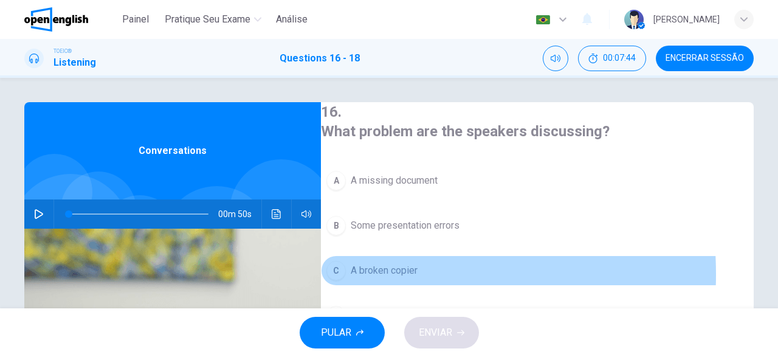
click at [346, 270] on div "C" at bounding box center [335, 270] width 19 height 19
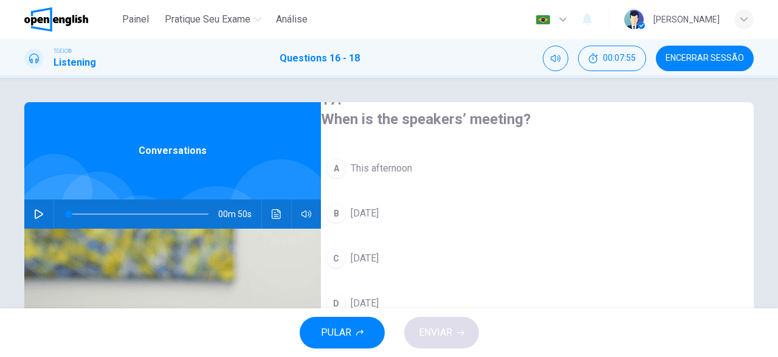
scroll to position [259, 0]
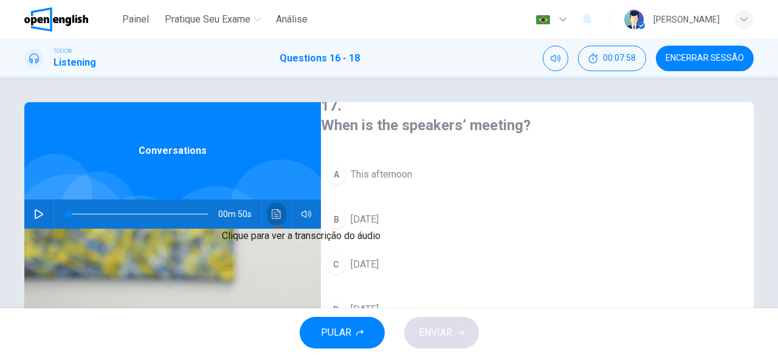
click at [284, 213] on button "Clique para ver a transcrição do áudio" at bounding box center [276, 213] width 19 height 29
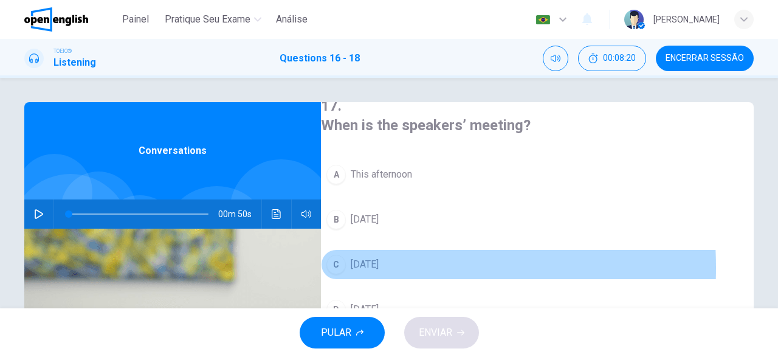
click at [346, 255] on div "C" at bounding box center [335, 264] width 19 height 19
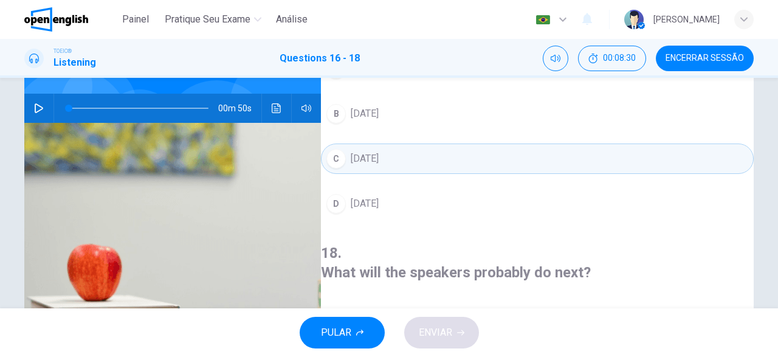
scroll to position [106, 0]
click at [278, 106] on icon "Clique para ver a transcrição do áudio" at bounding box center [277, 108] width 10 height 10
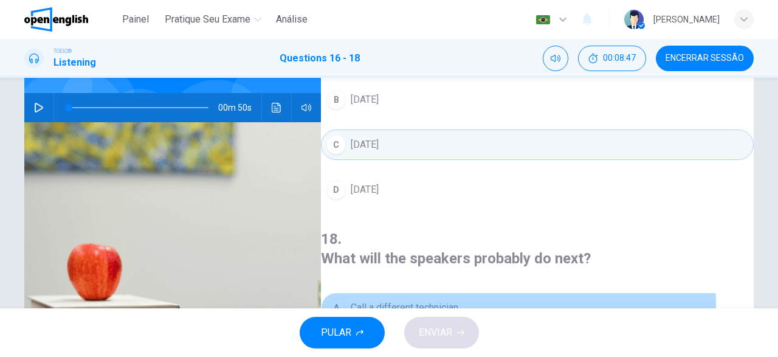
click at [346, 298] on div "A" at bounding box center [335, 307] width 19 height 19
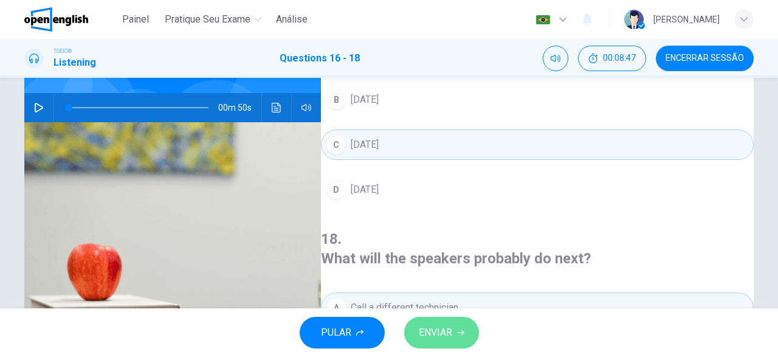
click at [453, 334] on button "ENVIAR" at bounding box center [441, 333] width 75 height 32
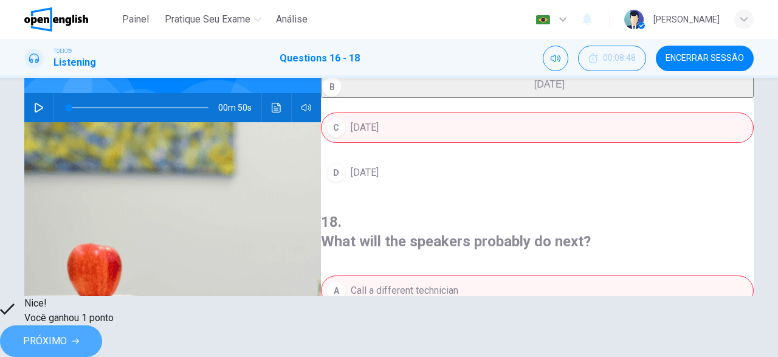
click at [67, 332] on span "PRÓXIMO" at bounding box center [45, 340] width 44 height 17
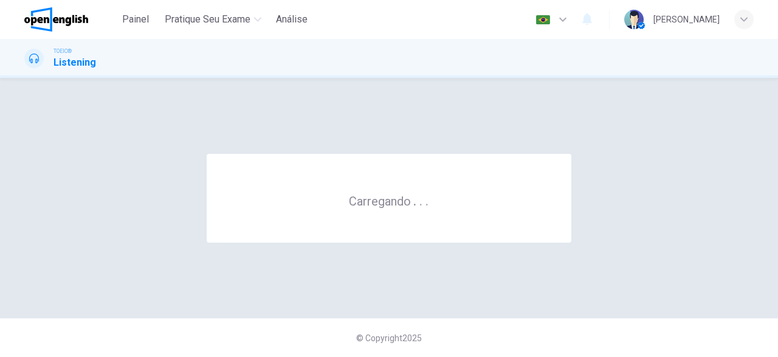
scroll to position [0, 0]
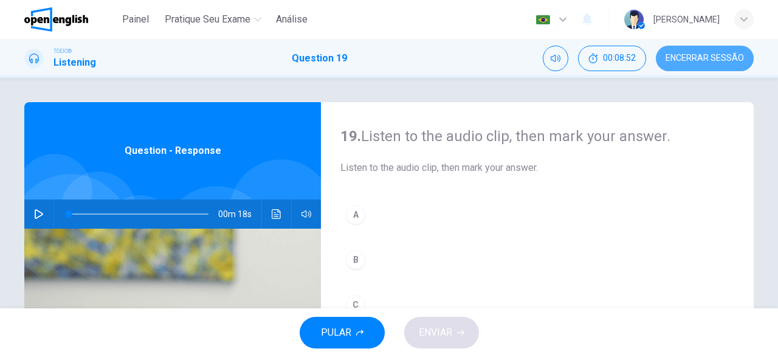
click at [709, 58] on span "Encerrar Sessão" at bounding box center [704, 58] width 78 height 10
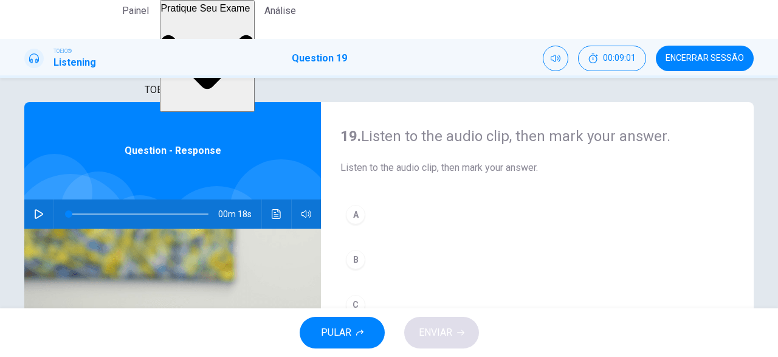
click at [173, 13] on span "Pratique seu exame" at bounding box center [205, 8] width 89 height 10
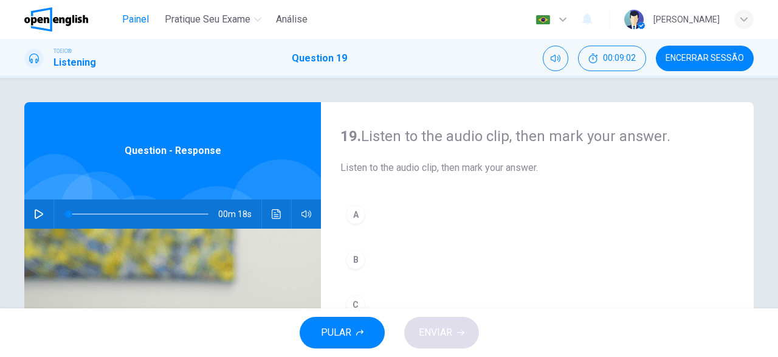
click at [146, 21] on span "Painel" at bounding box center [135, 19] width 27 height 15
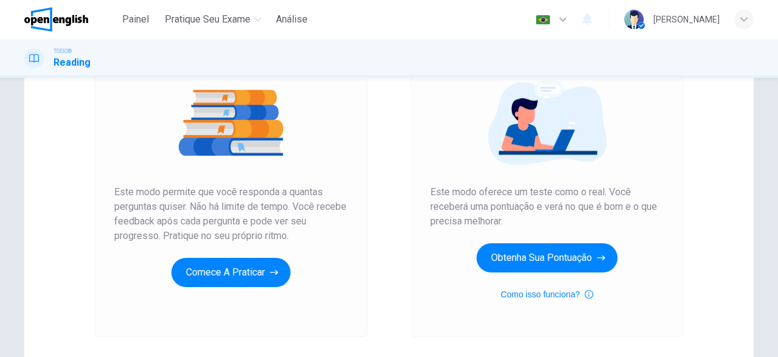
scroll to position [150, 0]
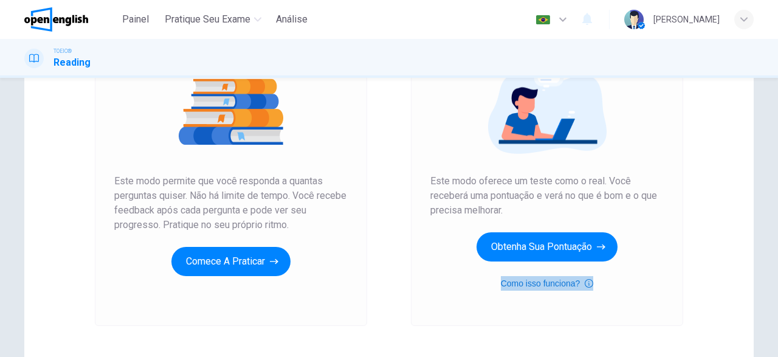
click at [562, 283] on button "Como isso funciona?" at bounding box center [547, 283] width 93 height 15
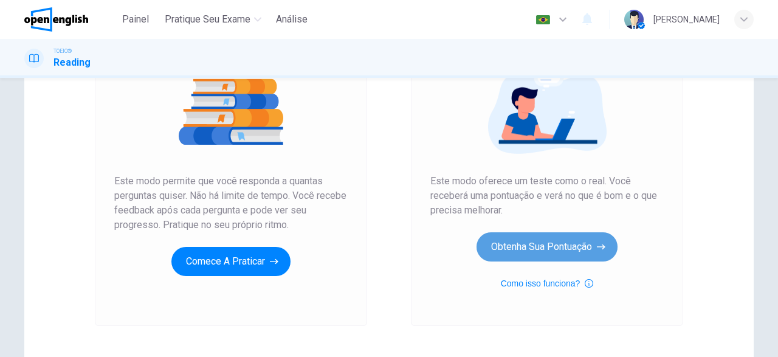
click at [573, 247] on button "Obtenha sua pontuação" at bounding box center [546, 246] width 141 height 29
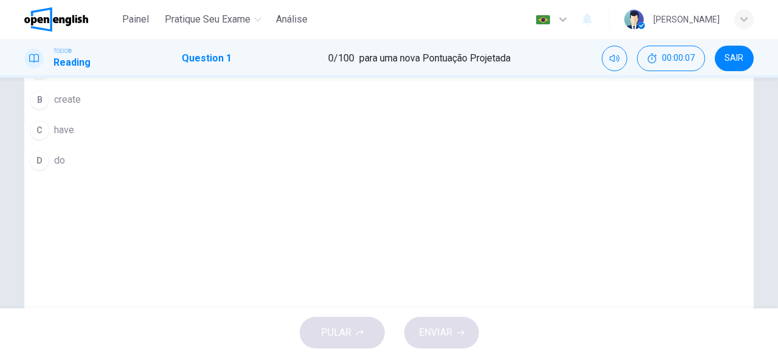
scroll to position [63, 0]
click at [49, 78] on div "A" at bounding box center [39, 68] width 19 height 19
click at [442, 339] on span "ENVIAR" at bounding box center [435, 332] width 33 height 17
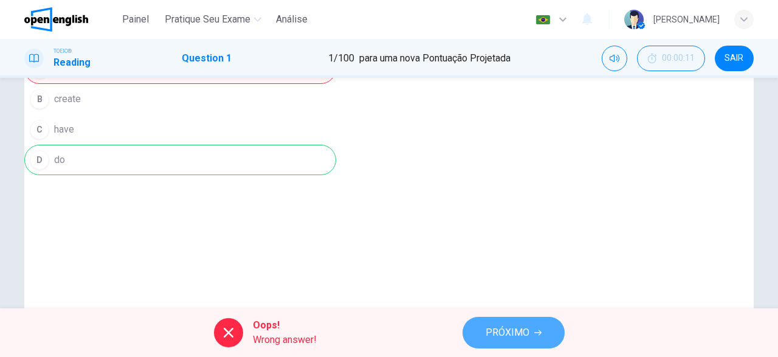
click at [493, 336] on span "PRÓXIMO" at bounding box center [508, 332] width 44 height 17
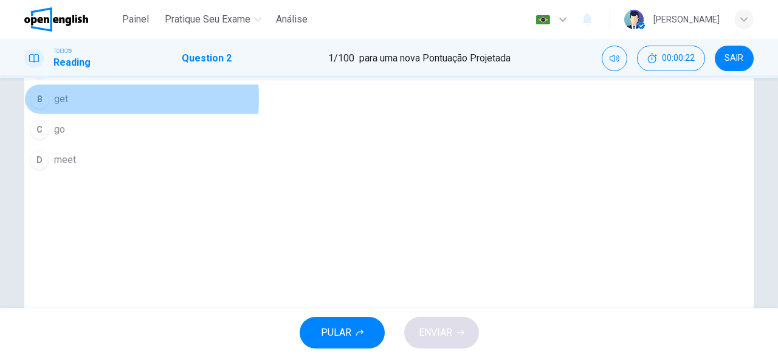
click at [49, 109] on div "B" at bounding box center [39, 98] width 19 height 19
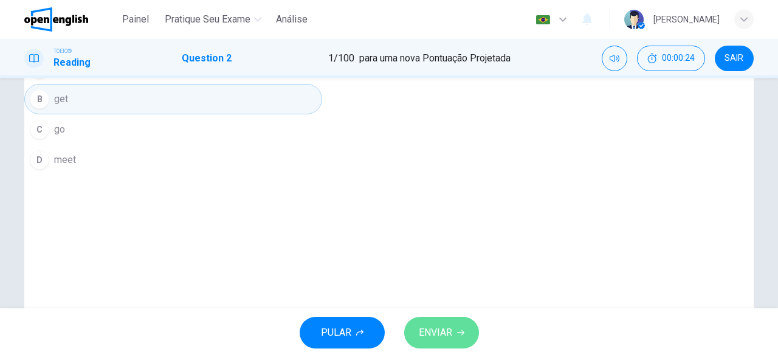
click at [445, 330] on span "ENVIAR" at bounding box center [435, 332] width 33 height 17
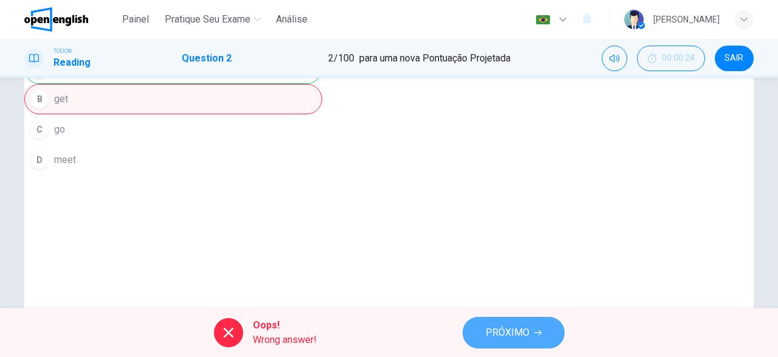
click at [520, 337] on span "PRÓXIMO" at bounding box center [508, 332] width 44 height 17
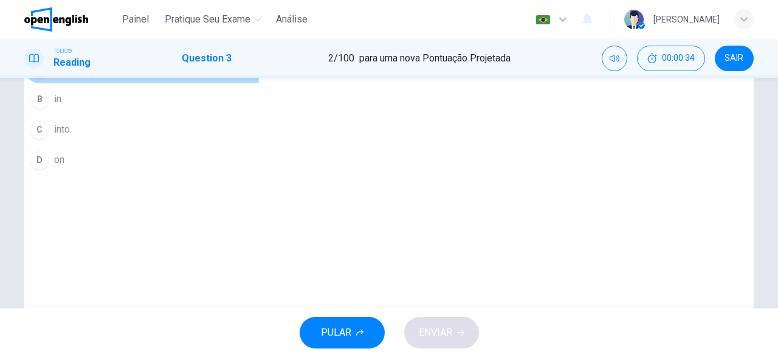
click at [49, 78] on div "A" at bounding box center [39, 68] width 19 height 19
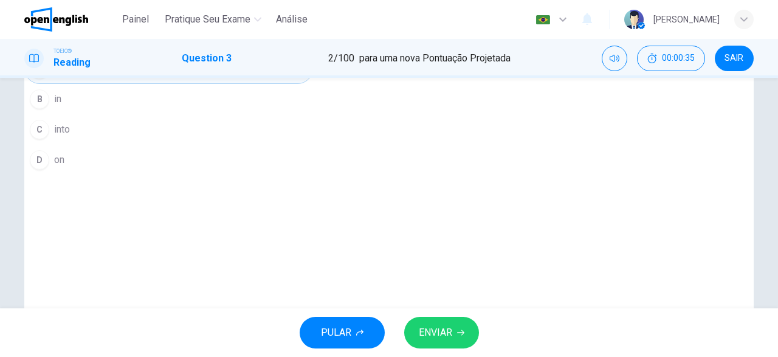
click at [435, 332] on span "ENVIAR" at bounding box center [435, 332] width 33 height 17
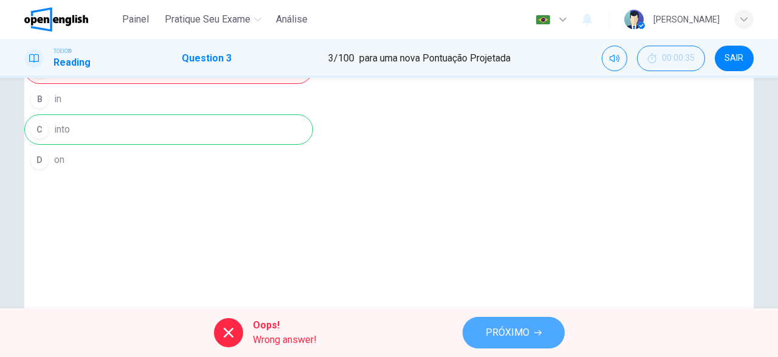
click at [513, 337] on span "PRÓXIMO" at bounding box center [508, 332] width 44 height 17
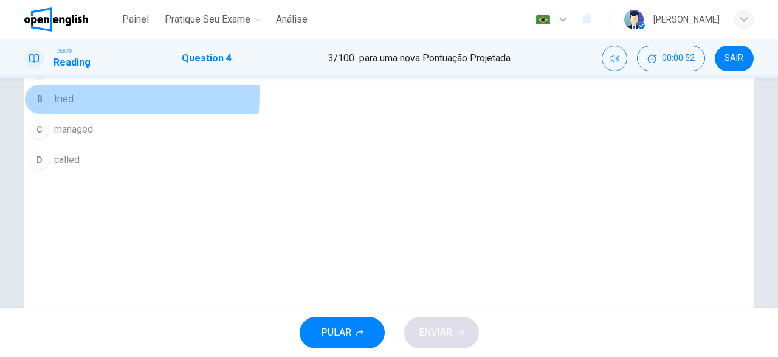
click at [49, 109] on div "B" at bounding box center [39, 98] width 19 height 19
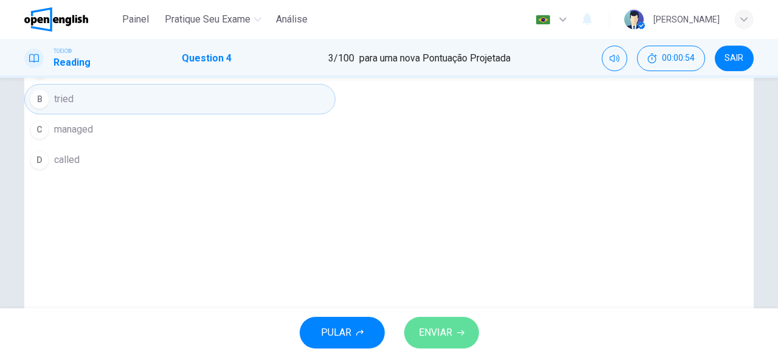
click at [424, 345] on button "ENVIAR" at bounding box center [441, 333] width 75 height 32
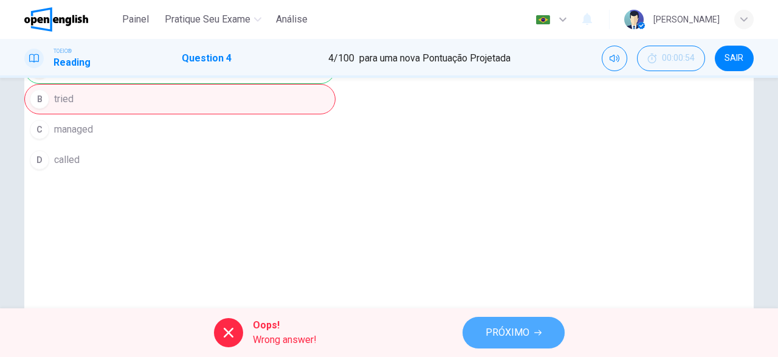
click at [521, 325] on span "PRÓXIMO" at bounding box center [508, 332] width 44 height 17
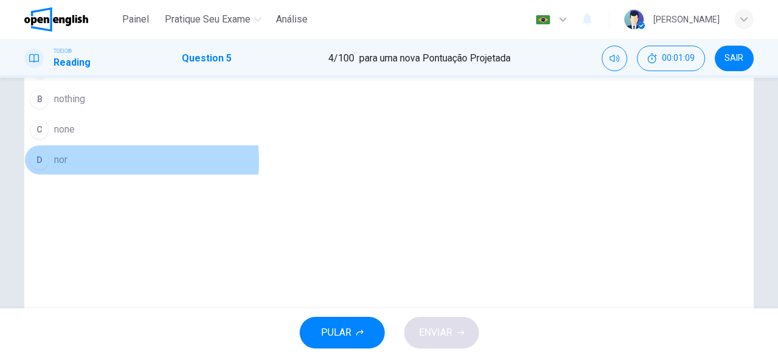
click at [49, 170] on div "D" at bounding box center [39, 159] width 19 height 19
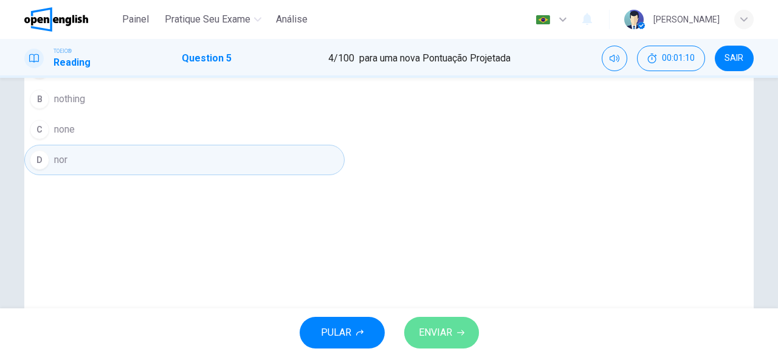
click at [457, 324] on button "ENVIAR" at bounding box center [441, 333] width 75 height 32
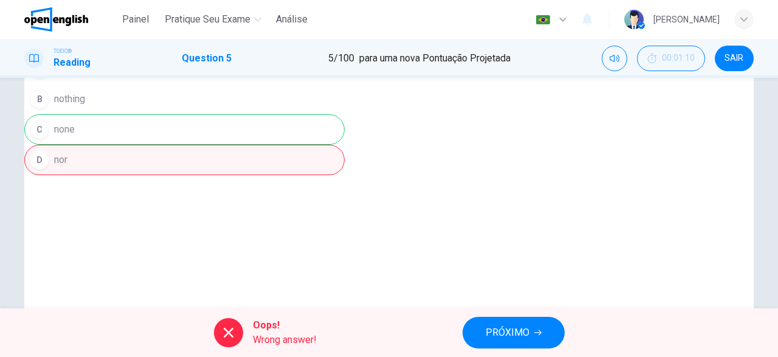
click at [490, 341] on button "PRÓXIMO" at bounding box center [513, 333] width 102 height 32
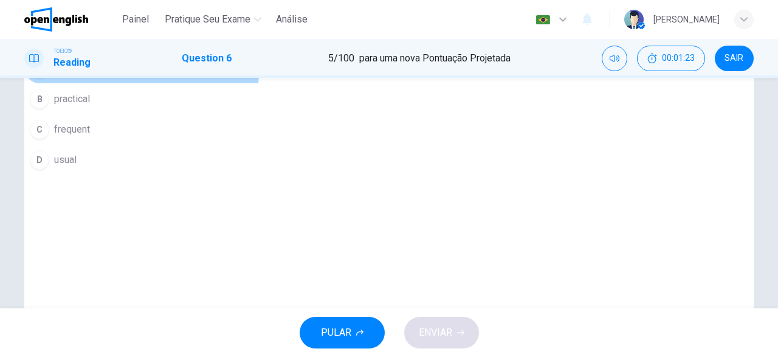
click at [49, 78] on div "A" at bounding box center [39, 68] width 19 height 19
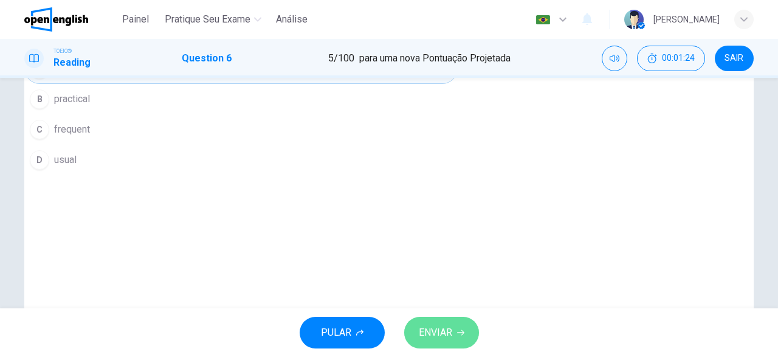
click at [458, 347] on button "ENVIAR" at bounding box center [441, 333] width 75 height 32
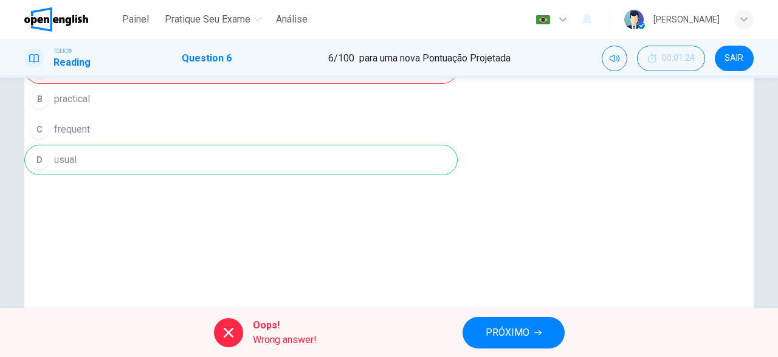
click at [499, 324] on span "PRÓXIMO" at bounding box center [508, 332] width 44 height 17
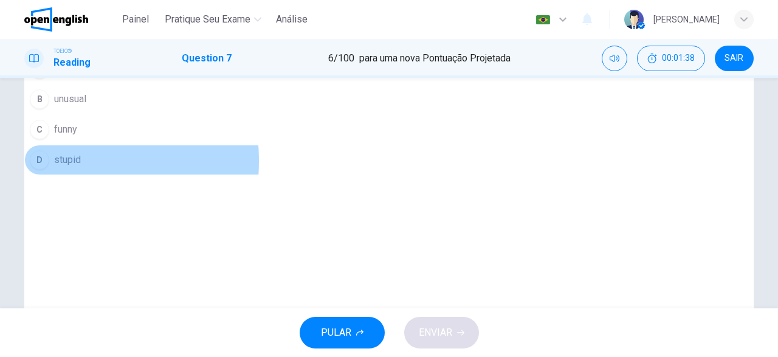
click at [49, 170] on div "D" at bounding box center [39, 159] width 19 height 19
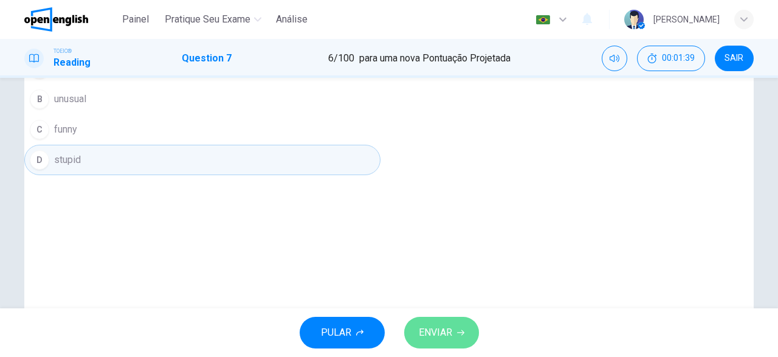
click at [427, 336] on span "ENVIAR" at bounding box center [435, 332] width 33 height 17
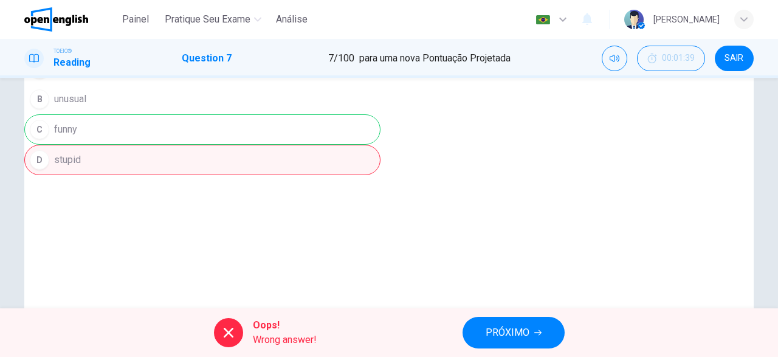
click at [492, 349] on div "Oops! Wrong answer! PRÓXIMO" at bounding box center [389, 332] width 778 height 49
click at [495, 332] on span "PRÓXIMO" at bounding box center [508, 332] width 44 height 17
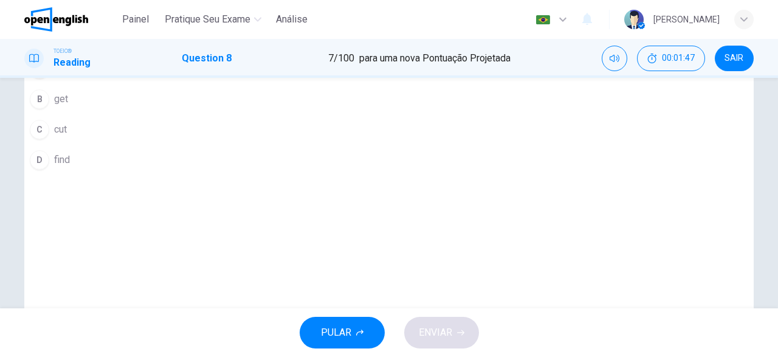
click at [49, 170] on div "D" at bounding box center [39, 159] width 19 height 19
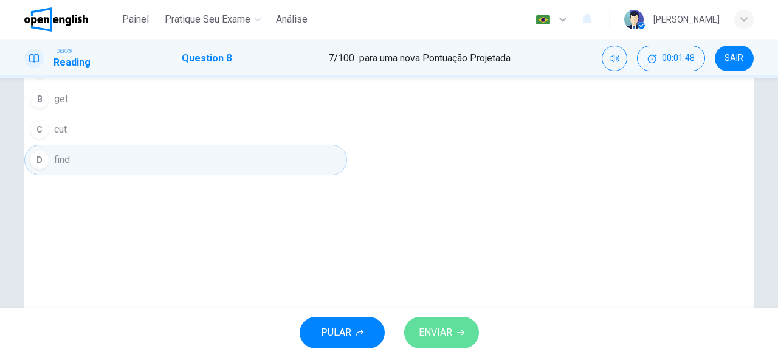
click at [434, 320] on button "ENVIAR" at bounding box center [441, 333] width 75 height 32
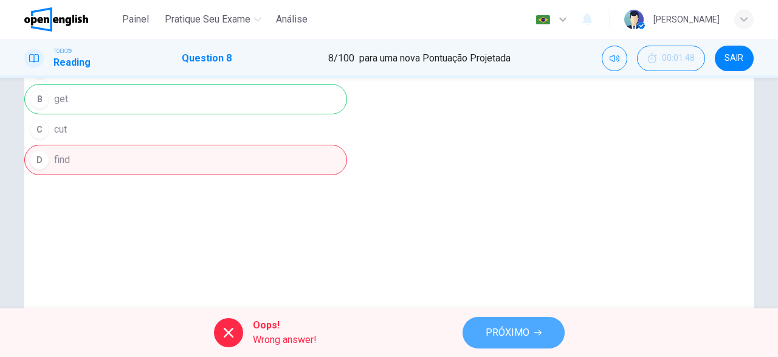
click at [483, 334] on button "PRÓXIMO" at bounding box center [513, 333] width 102 height 32
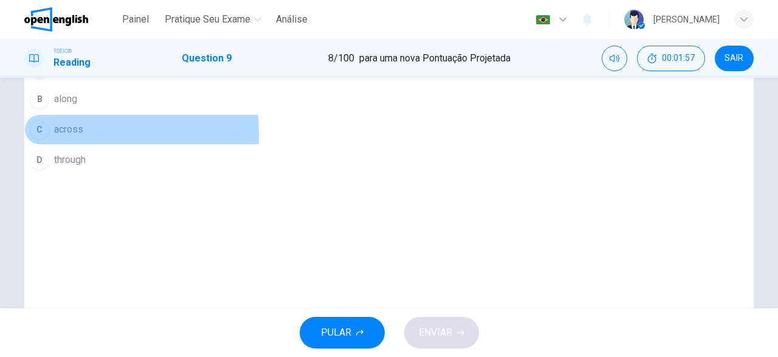
click at [49, 139] on div "C" at bounding box center [39, 129] width 19 height 19
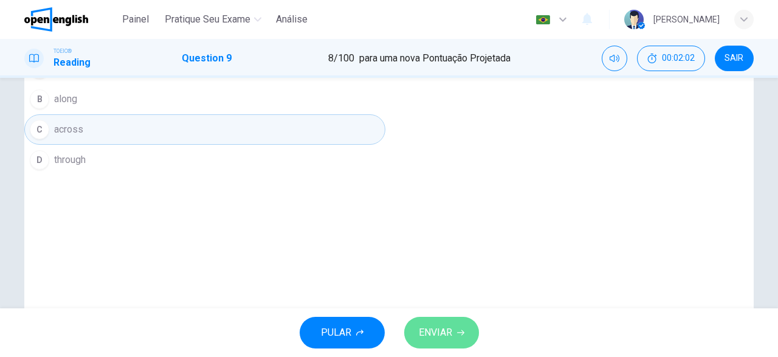
click at [452, 336] on button "ENVIAR" at bounding box center [441, 333] width 75 height 32
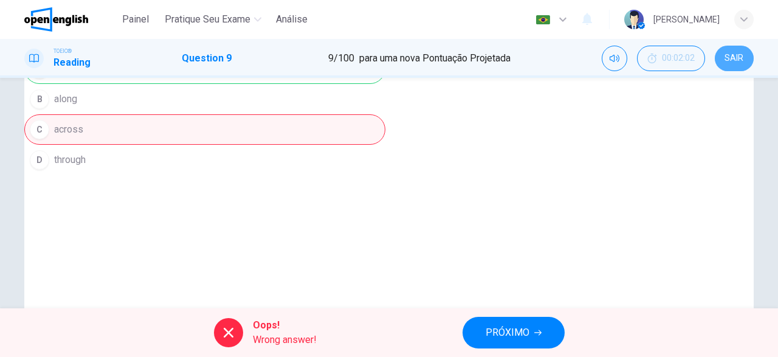
click at [733, 56] on span "SAIR" at bounding box center [733, 58] width 19 height 10
